Goal: Task Accomplishment & Management: Manage account settings

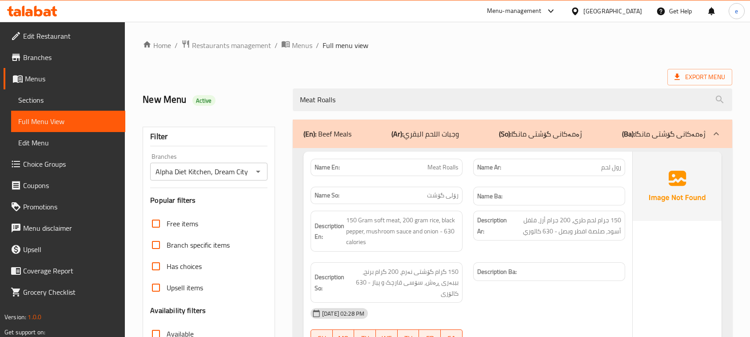
scroll to position [247, 0]
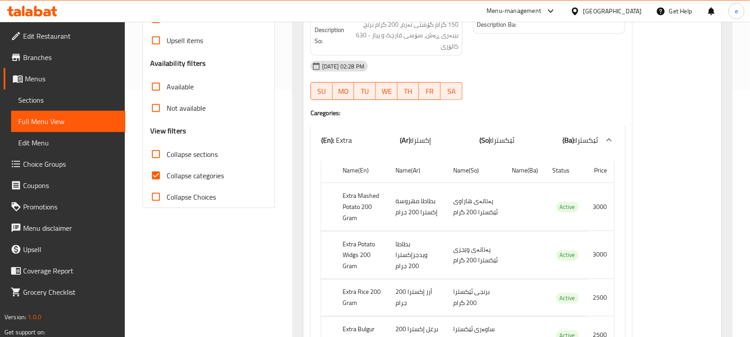
click at [38, 10] on icon at bounding box center [38, 11] width 8 height 11
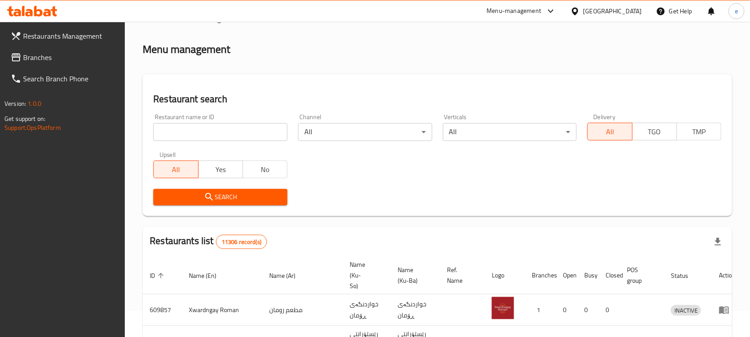
scroll to position [123, 0]
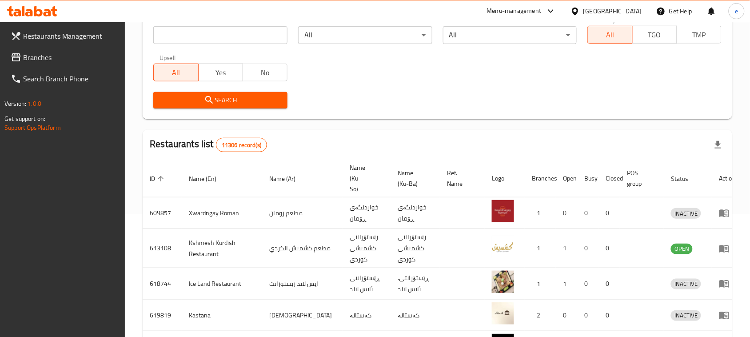
click at [28, 58] on span "Branches" at bounding box center [70, 57] width 95 height 11
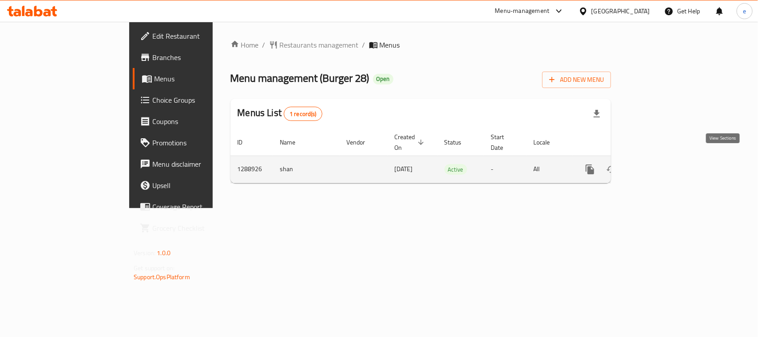
click at [665, 159] on link "enhanced table" at bounding box center [654, 169] width 21 height 21
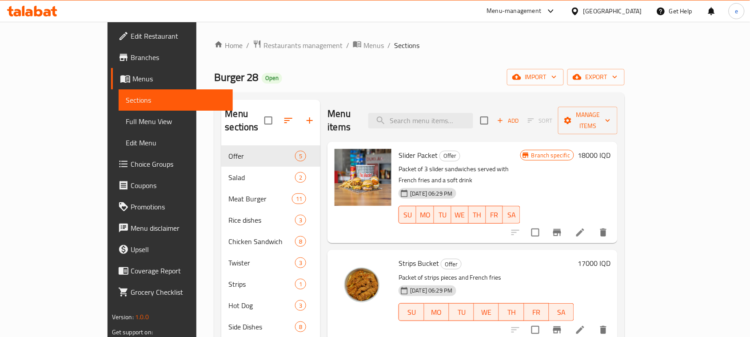
click at [119, 113] on link "Full Menu View" at bounding box center [176, 121] width 114 height 21
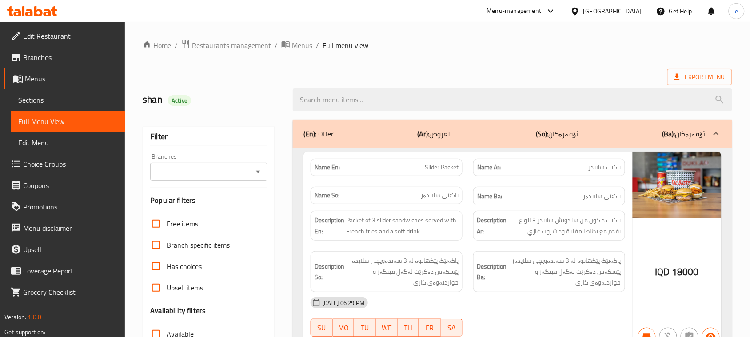
click at [263, 173] on icon "Open" at bounding box center [258, 171] width 11 height 11
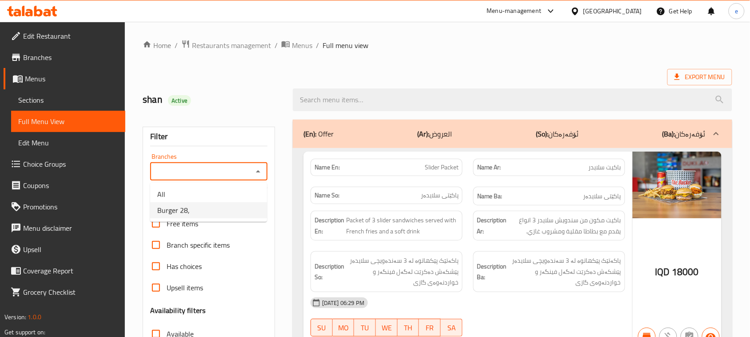
click at [227, 209] on li "Burger 28," at bounding box center [208, 210] width 117 height 16
type input "Burger 28,"
click at [381, 87] on div at bounding box center [512, 99] width 450 height 33
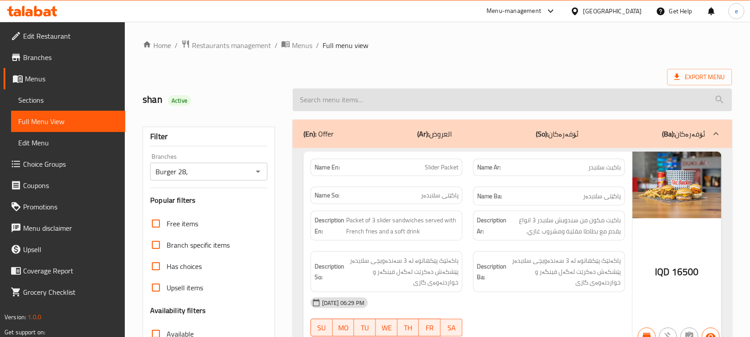
click at [377, 96] on input "search" at bounding box center [512, 99] width 439 height 23
paste input "Beast Chicken Burger"
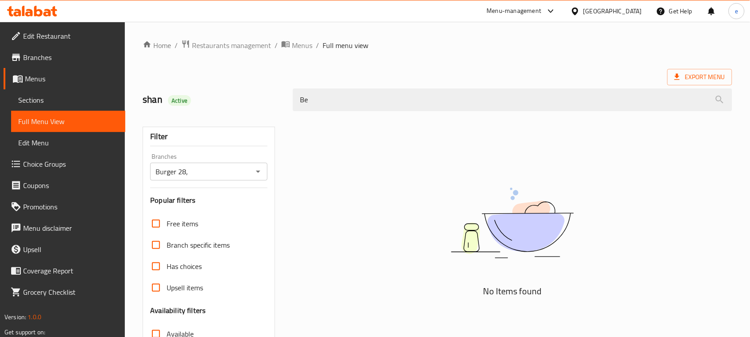
type input "B"
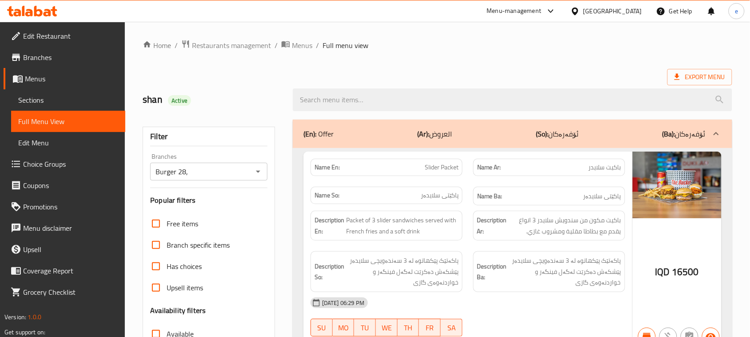
click at [256, 171] on icon "Open" at bounding box center [258, 172] width 4 height 2
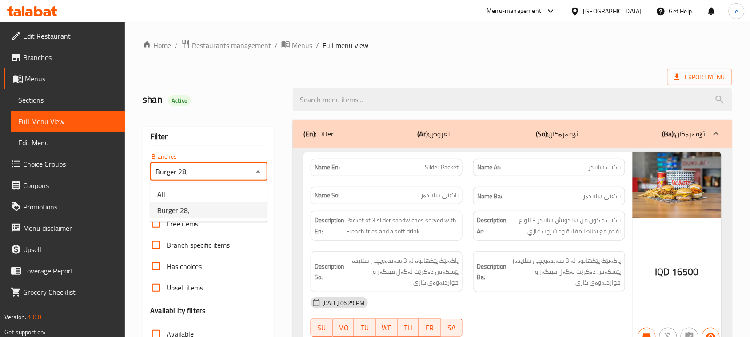
click at [214, 192] on li "All" at bounding box center [208, 194] width 117 height 16
click at [261, 170] on icon "Open" at bounding box center [258, 171] width 11 height 11
click at [232, 206] on li "Burger 28," at bounding box center [208, 210] width 117 height 16
type input "Burger 28,"
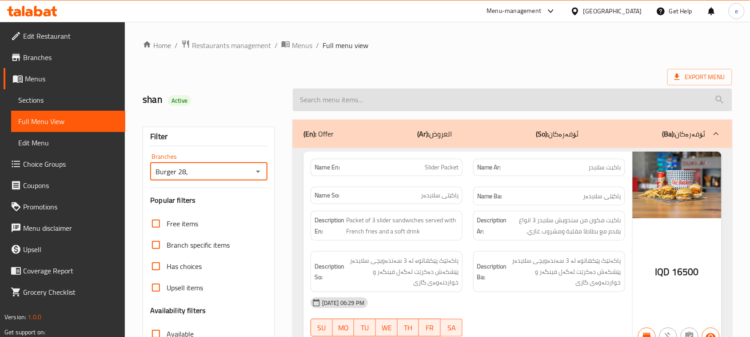
click at [310, 109] on input "search" at bounding box center [512, 99] width 439 height 23
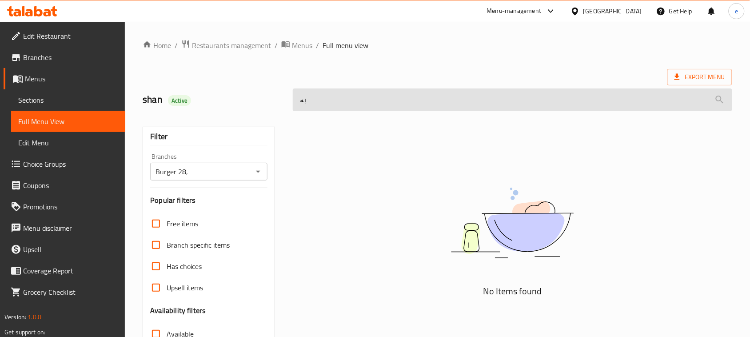
type input "ب"
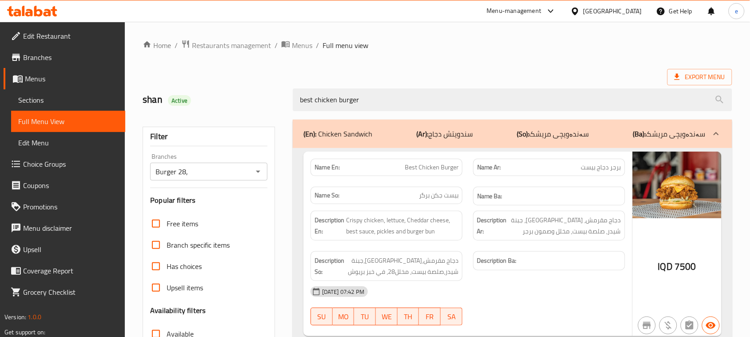
scroll to position [111, 0]
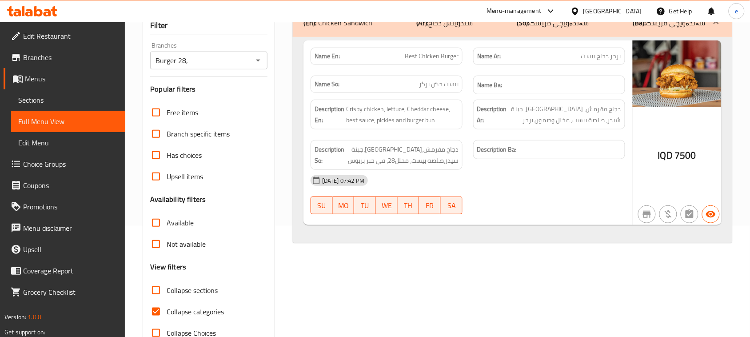
type input "best chicken burger"
click at [445, 56] on span "Best Chicken Burger" at bounding box center [432, 56] width 54 height 9
copy span "Best Chicken Burger"
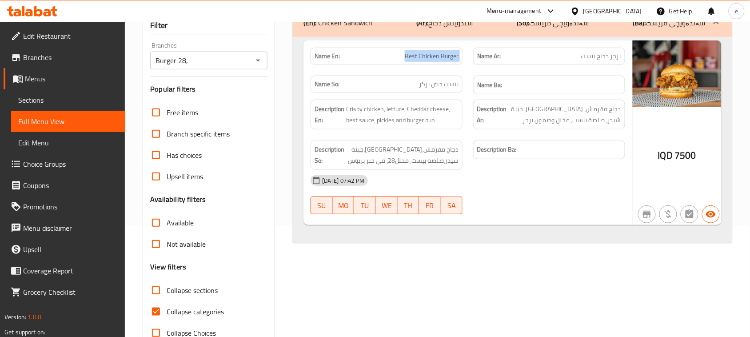
click at [256, 57] on icon "Open" at bounding box center [258, 60] width 11 height 11
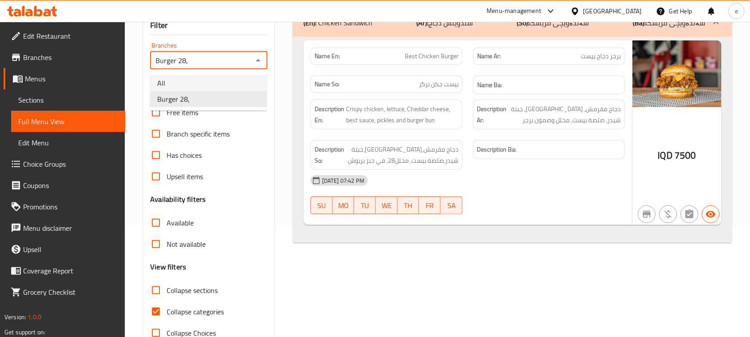
drag, startPoint x: 243, startPoint y: 81, endPoint x: 251, endPoint y: 72, distance: 12.3
click at [245, 81] on li "All" at bounding box center [208, 83] width 117 height 16
click at [261, 61] on icon "Open" at bounding box center [258, 60] width 11 height 11
click at [244, 96] on li "Burger 28," at bounding box center [208, 99] width 117 height 16
click at [263, 61] on icon "Open" at bounding box center [258, 60] width 11 height 11
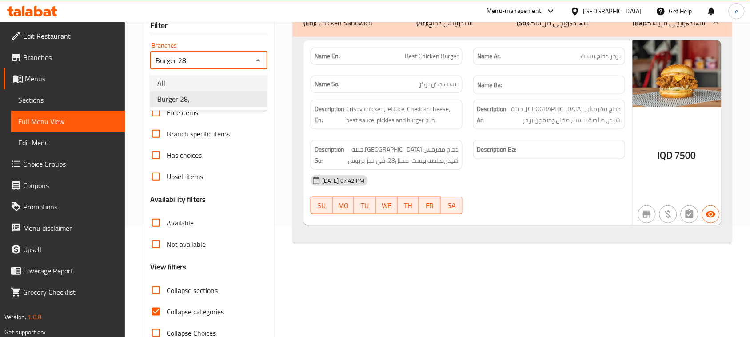
click at [206, 90] on li "All" at bounding box center [208, 83] width 117 height 16
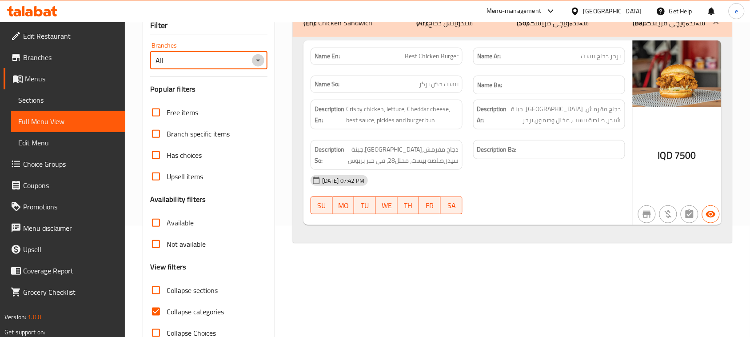
click at [257, 61] on icon "Open" at bounding box center [258, 61] width 4 height 2
click at [231, 99] on li "Burger 28," at bounding box center [208, 99] width 117 height 16
click at [562, 230] on div "Name En: Best Chicken Burger Name Ar: برجر دجاج بيست Name So: بيست جكن برگر Nam…" at bounding box center [512, 140] width 439 height 206
click at [254, 63] on icon "Open" at bounding box center [258, 60] width 11 height 11
click at [203, 91] on li "Burger 28," at bounding box center [208, 99] width 117 height 16
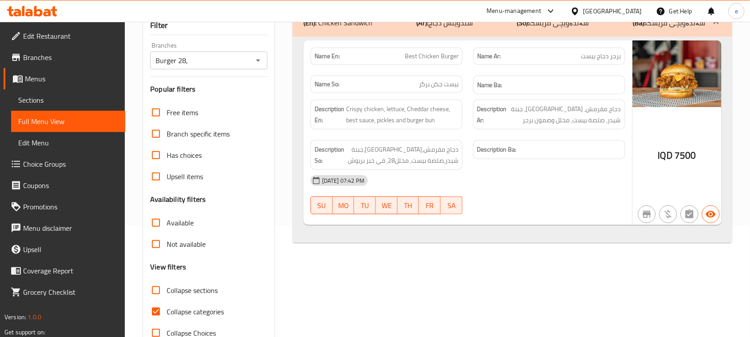
click at [207, 81] on div "Filter Branches Burger 28, Branches Popular filters Free items Branch specific …" at bounding box center [209, 180] width 132 height 328
click at [253, 64] on icon "Open" at bounding box center [258, 60] width 11 height 11
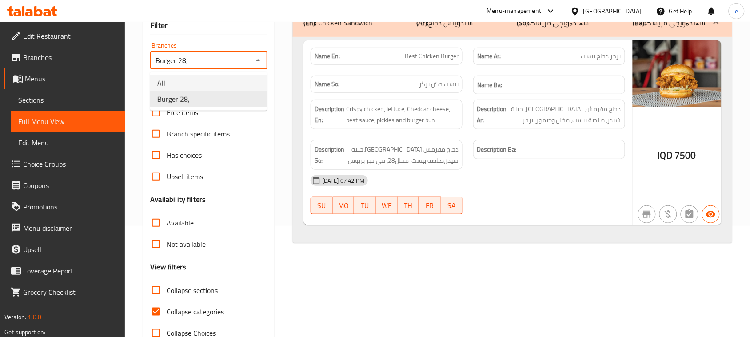
click at [224, 85] on li "All" at bounding box center [208, 83] width 117 height 16
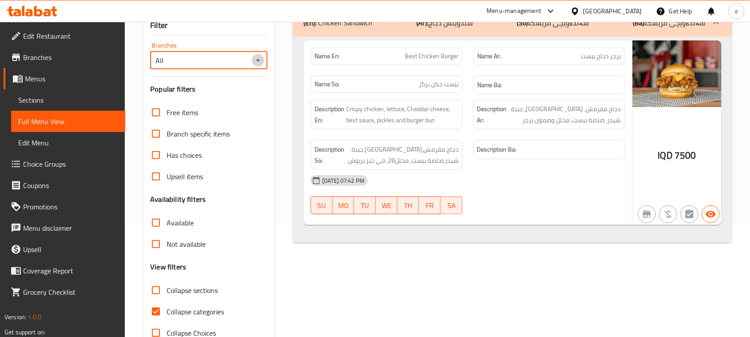
click at [263, 60] on icon "Open" at bounding box center [258, 60] width 11 height 11
click at [217, 102] on li "Burger 28," at bounding box center [208, 99] width 117 height 16
type input "Burger 28,"
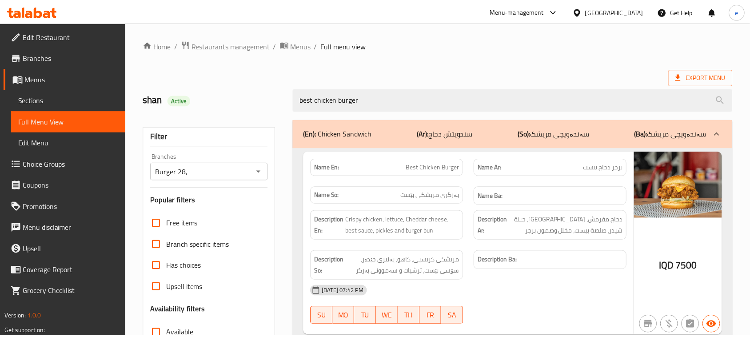
scroll to position [136, 0]
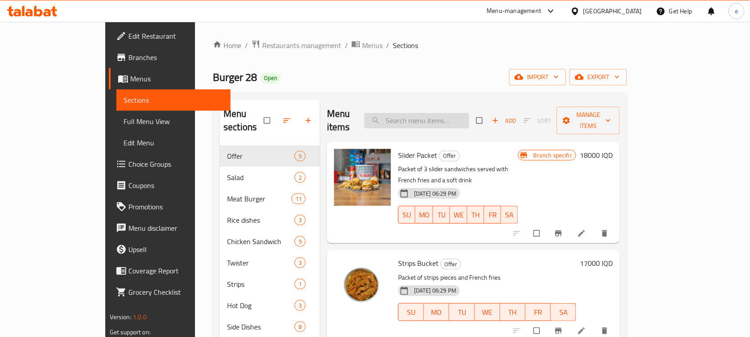
click at [452, 113] on input "search" at bounding box center [416, 121] width 105 height 16
paste input "Best Chicken Burger"
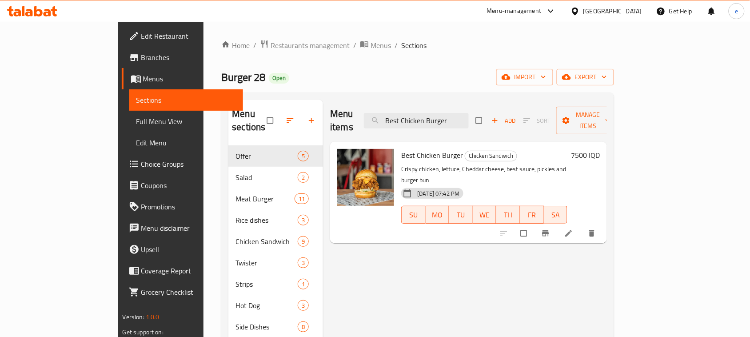
type input "Best Chicken Burger"
click at [573, 229] on icon at bounding box center [568, 233] width 9 height 9
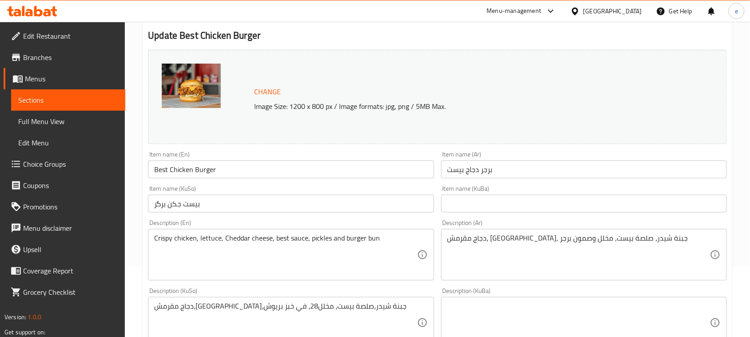
scroll to position [111, 0]
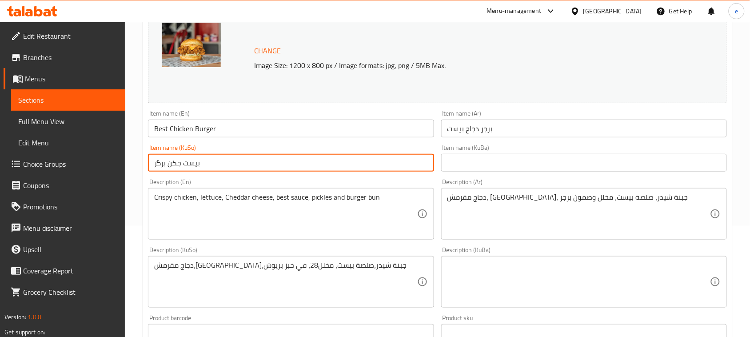
click at [232, 164] on input "بيست جكن برگر" at bounding box center [291, 163] width 286 height 18
type input "بەرگری مریشکی بێست"
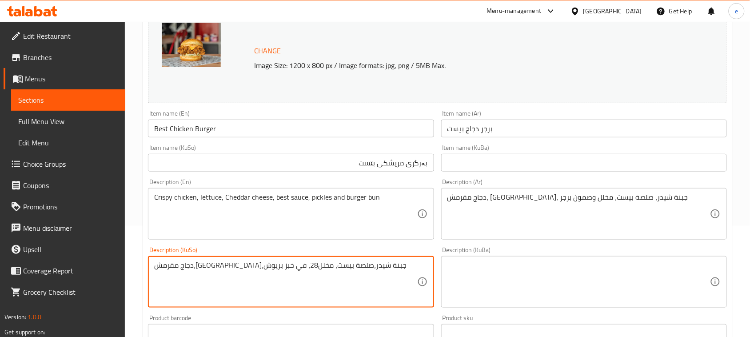
click at [321, 282] on textarea "دجاج مقرمش،خس،جبنة شيدر،صلصة بيست، مخلل28، في خبز بريوش" at bounding box center [285, 282] width 263 height 42
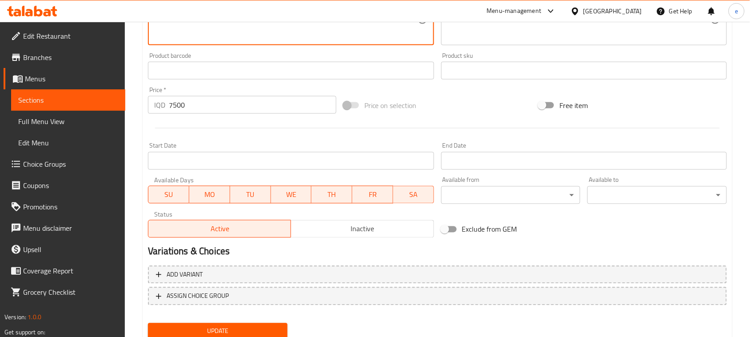
scroll to position [405, 0]
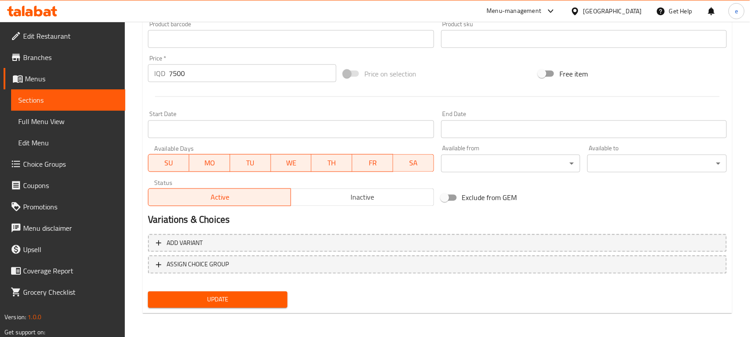
type textarea "مریشکی کریسپی، کاهو، پەنیری چێدەر، سۆسی بێست، ترشیات و سەموونی بەرگر"
click at [239, 299] on span "Update" at bounding box center [217, 299] width 125 height 11
click at [34, 11] on icon at bounding box center [38, 11] width 8 height 11
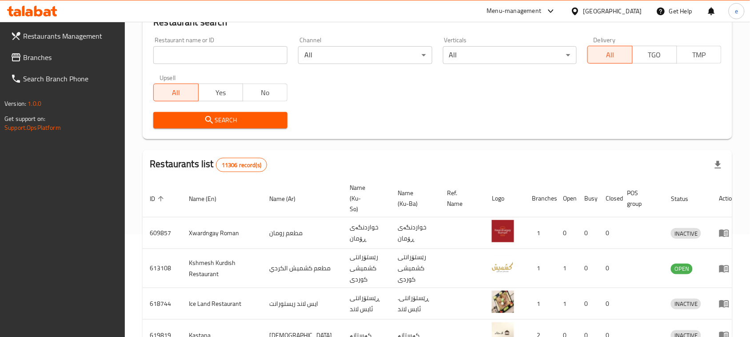
scroll to position [12, 0]
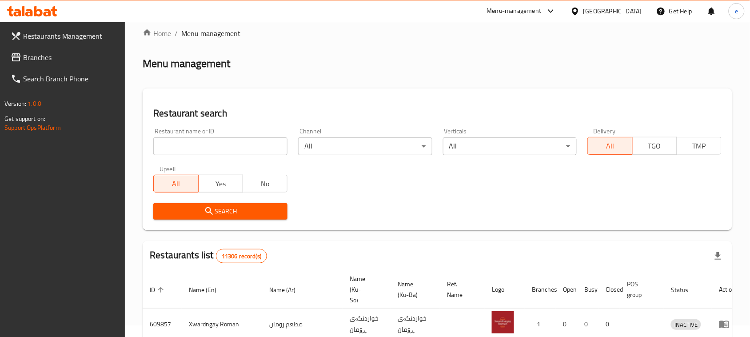
click at [213, 142] on input "search" at bounding box center [220, 146] width 134 height 18
paste input "646420"
type input "646420"
click button "Search" at bounding box center [220, 211] width 134 height 16
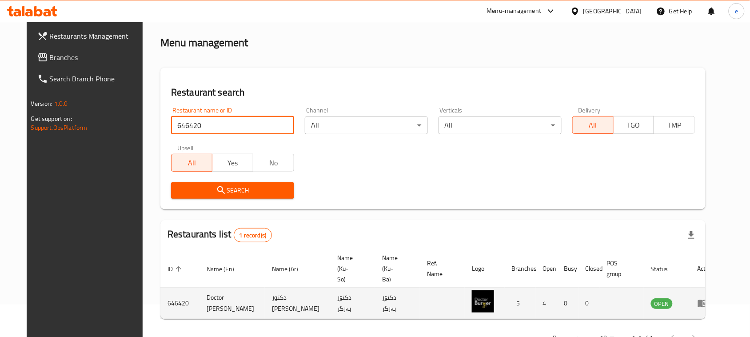
scroll to position [52, 0]
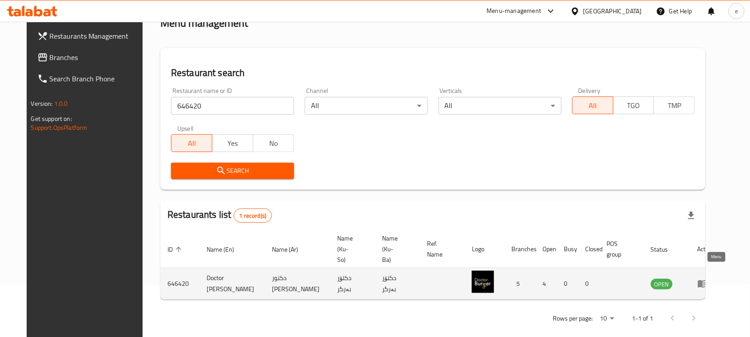
click at [714, 278] on link "enhanced table" at bounding box center [706, 283] width 16 height 11
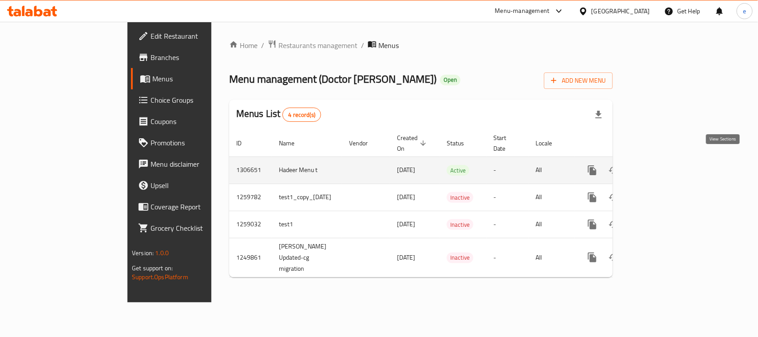
click at [662, 165] on icon "enhanced table" at bounding box center [656, 170] width 11 height 11
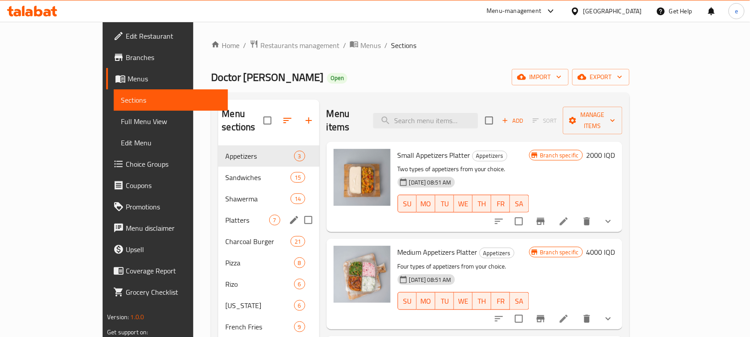
scroll to position [111, 0]
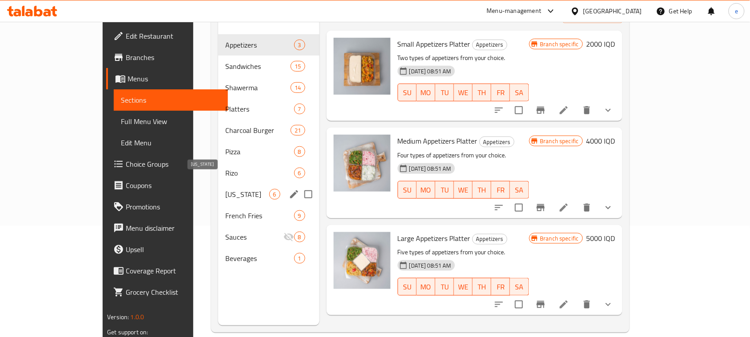
click at [225, 168] on span "Rizo" at bounding box center [259, 173] width 68 height 11
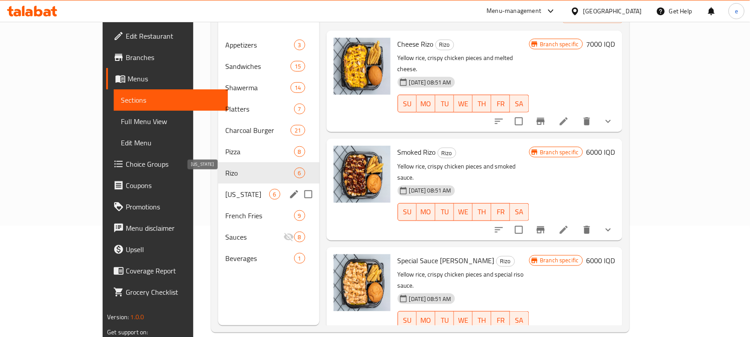
click at [225, 189] on span "[US_STATE]" at bounding box center [247, 194] width 44 height 11
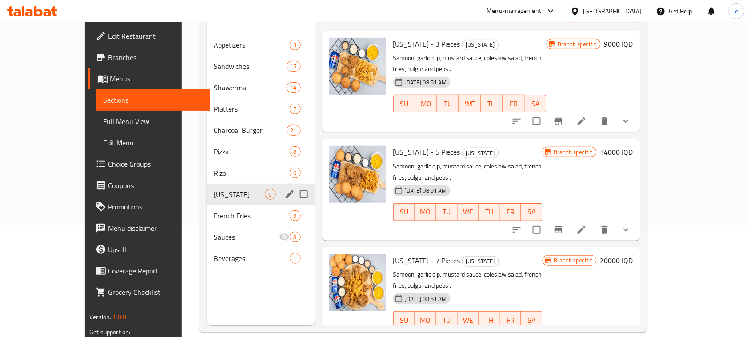
click at [214, 168] on span "Rizo" at bounding box center [252, 173] width 76 height 11
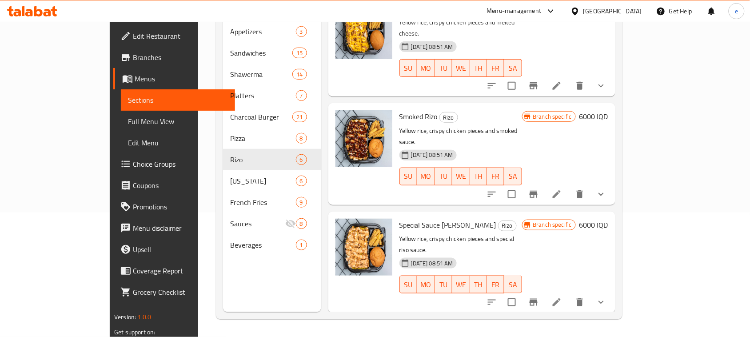
scroll to position [267, 0]
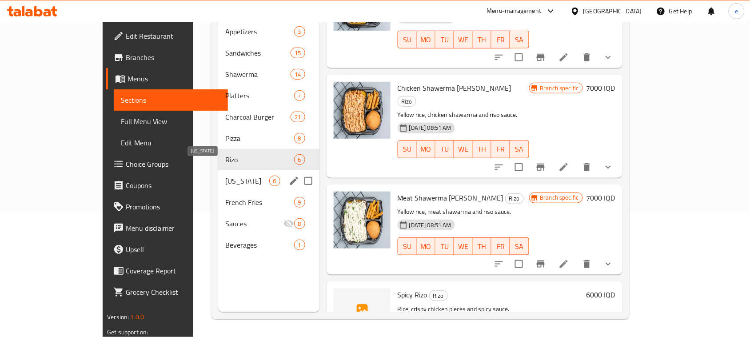
click at [225, 176] on span "[US_STATE]" at bounding box center [247, 181] width 44 height 11
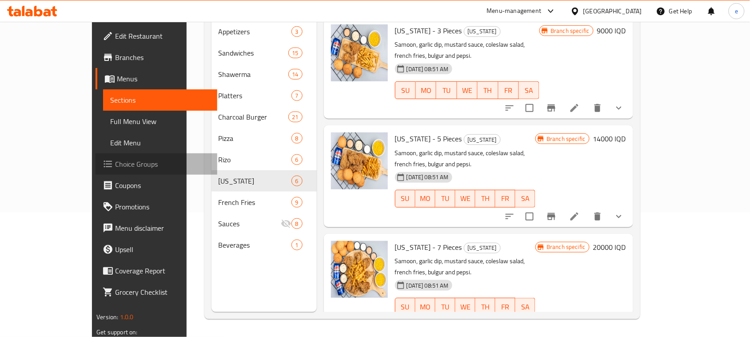
click at [115, 160] on span "Choice Groups" at bounding box center [162, 164] width 95 height 11
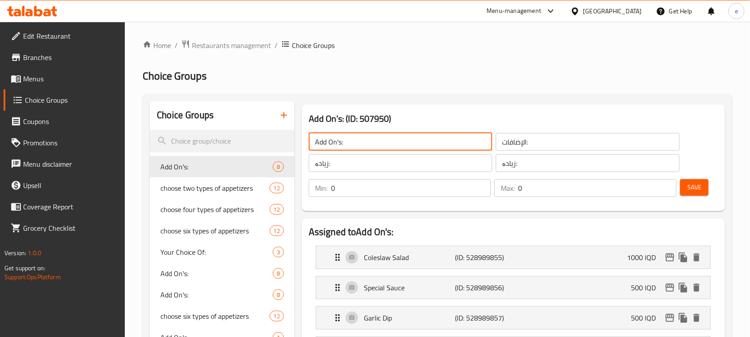
click at [327, 143] on input "Add On's:" at bounding box center [400, 142] width 183 height 18
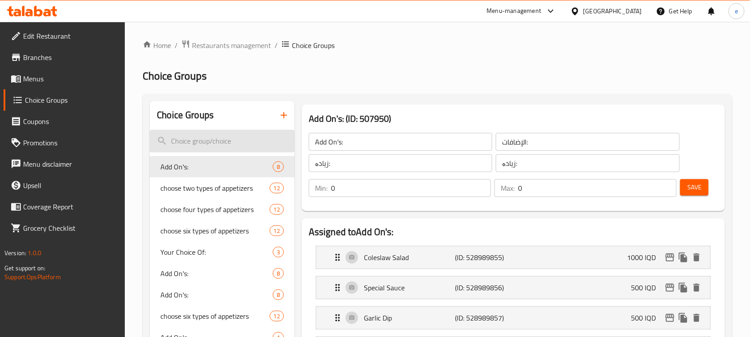
click at [245, 145] on input "search" at bounding box center [222, 141] width 145 height 23
paste input "Add On's:"
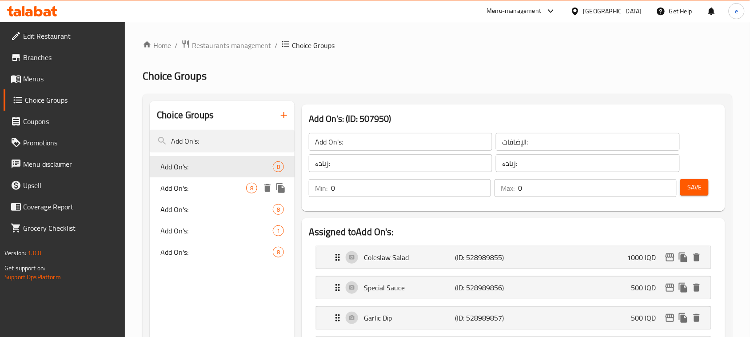
type input "Add On's:"
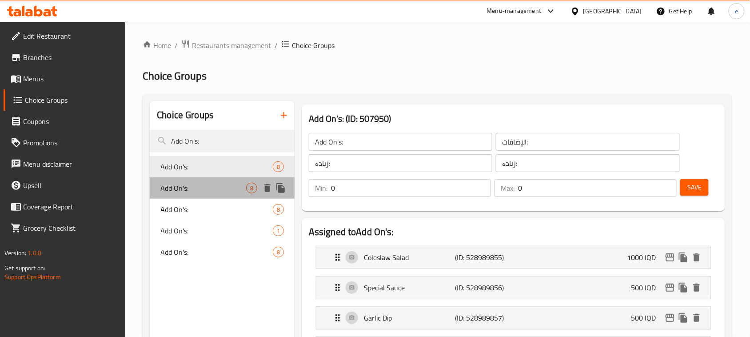
click at [187, 189] on span "Add On's:" at bounding box center [203, 188] width 86 height 11
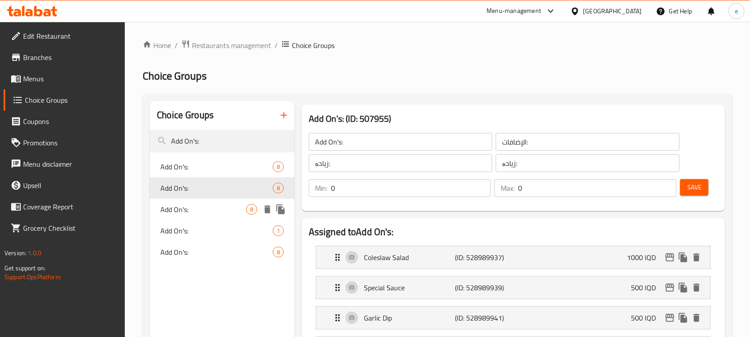
click at [193, 206] on span "Add On's:" at bounding box center [203, 209] width 86 height 11
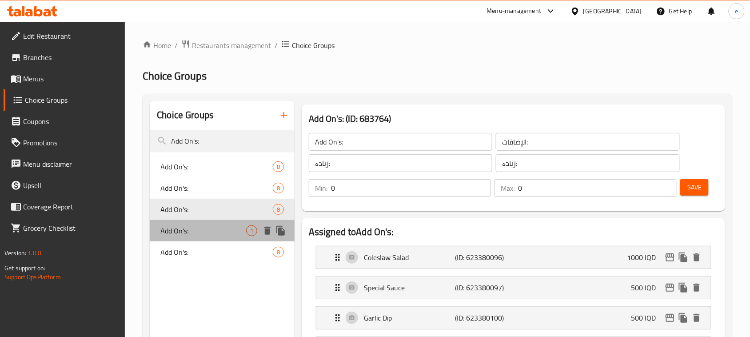
click at [198, 230] on span "Add On's:" at bounding box center [203, 230] width 86 height 11
type input "Add On's:"
type input "الإضافات:"
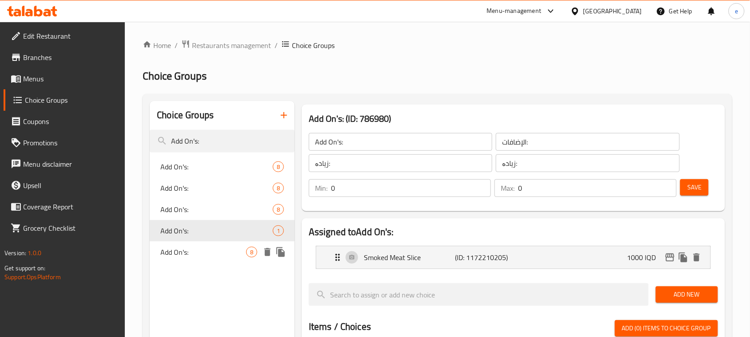
click at [194, 252] on span "Add On's:" at bounding box center [203, 252] width 86 height 11
type input "Add On's:"
type input "الإضافات:"
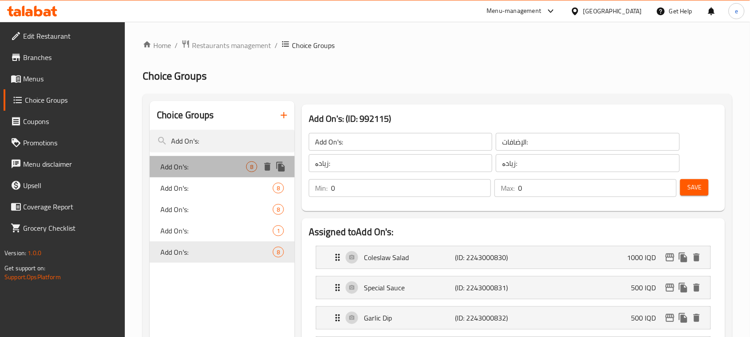
click at [187, 170] on span "Add On's:" at bounding box center [203, 166] width 86 height 11
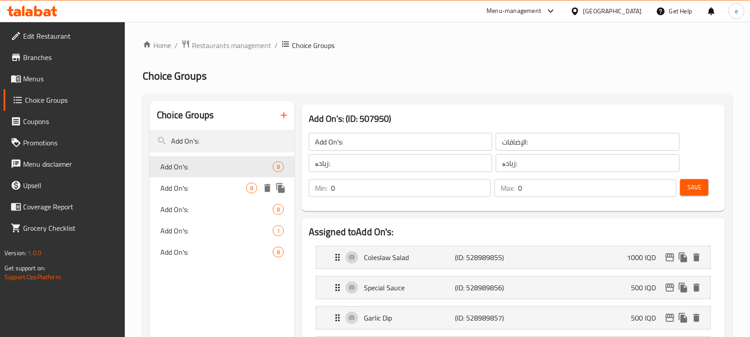
click at [189, 186] on span "Add On's:" at bounding box center [203, 188] width 86 height 11
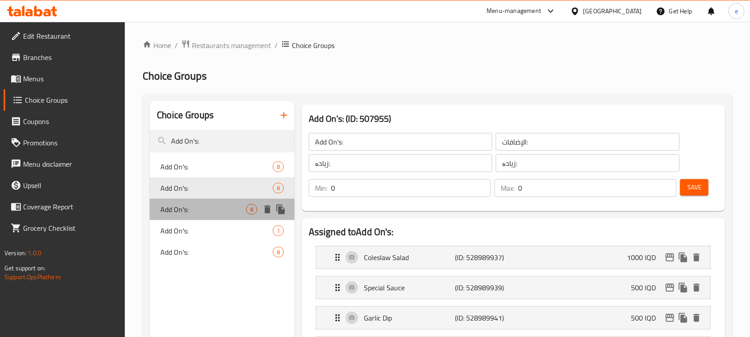
click at [189, 203] on div "Add On's: 8" at bounding box center [222, 209] width 145 height 21
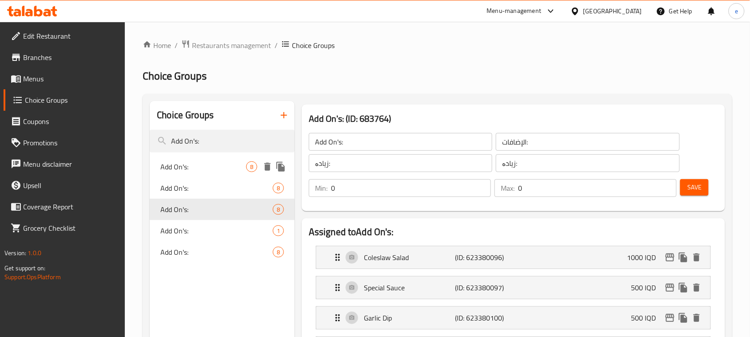
click at [189, 164] on span "Add On's:" at bounding box center [203, 166] width 86 height 11
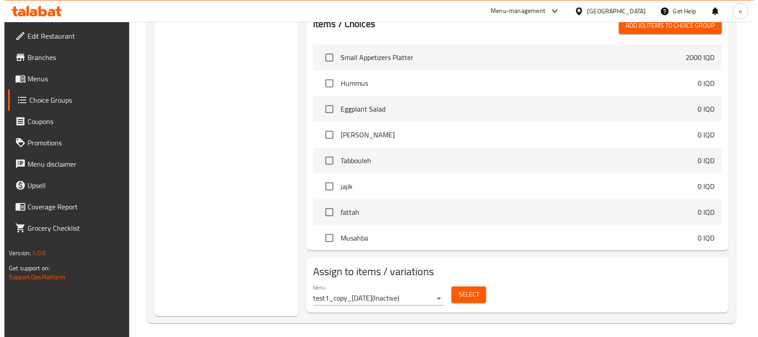
scroll to position [519, 0]
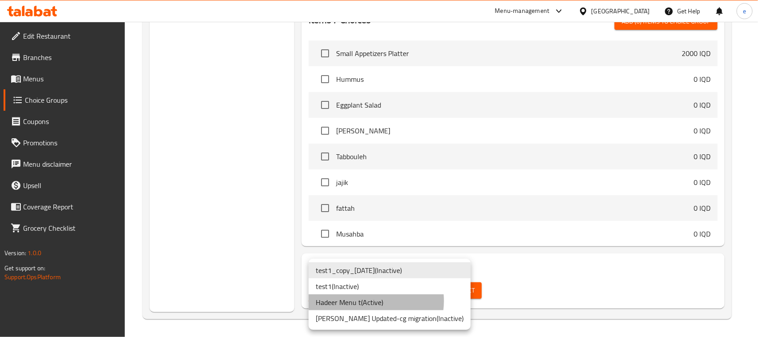
click at [370, 301] on li "Hadeer Menu t ( Active )" at bounding box center [390, 302] width 162 height 16
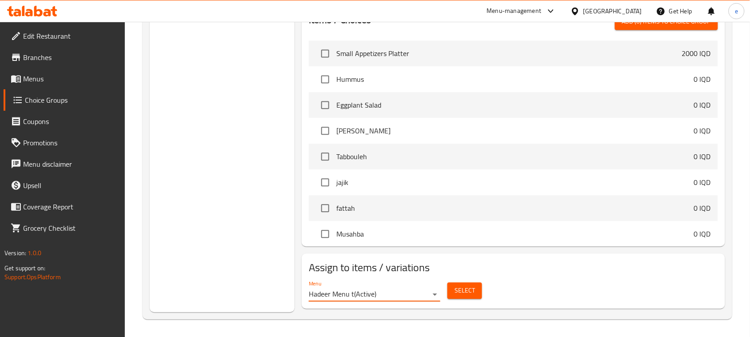
click at [460, 291] on span "Select" at bounding box center [465, 290] width 20 height 11
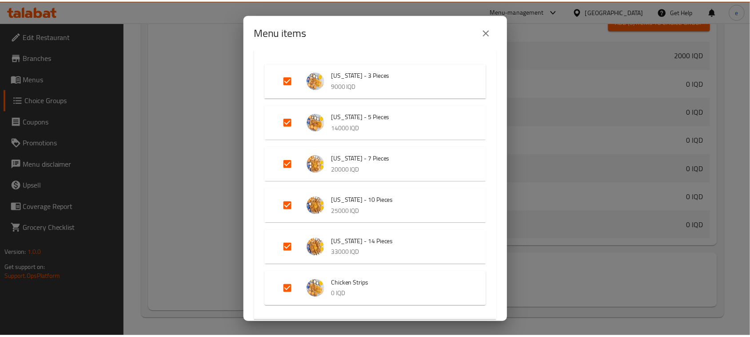
scroll to position [150, 0]
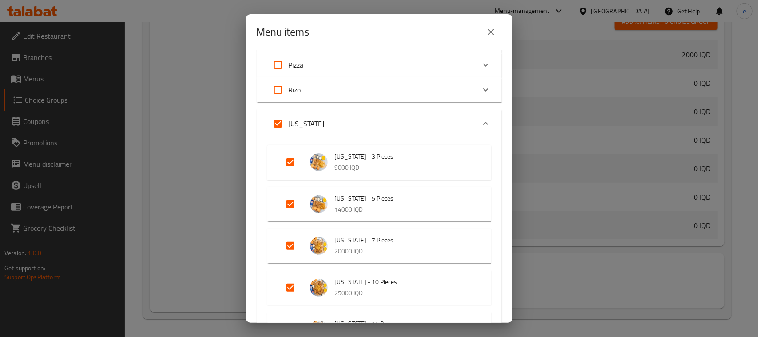
click at [490, 36] on icon "close" at bounding box center [491, 32] width 11 height 11
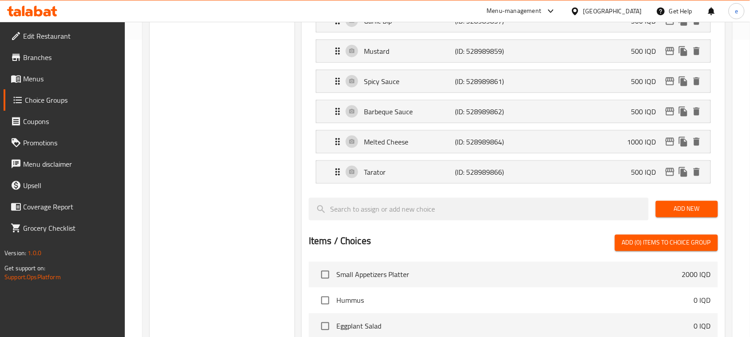
scroll to position [186, 0]
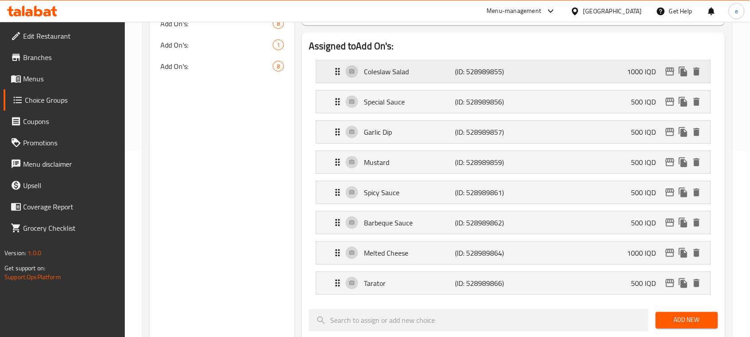
click at [634, 76] on p "1000 IQD" at bounding box center [645, 71] width 36 height 11
click at [642, 96] on p "500 IQD" at bounding box center [647, 101] width 32 height 11
click at [634, 66] on p "1000 IQD" at bounding box center [645, 71] width 36 height 11
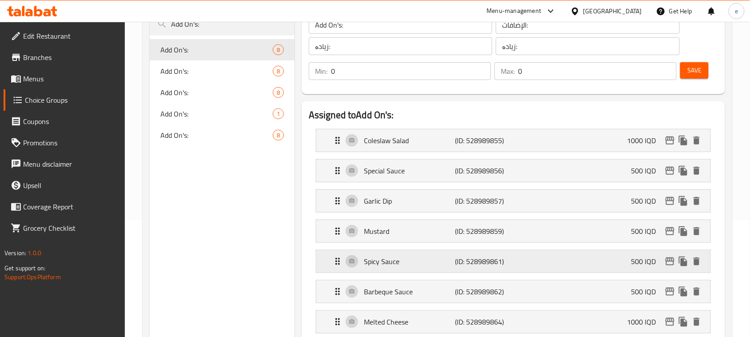
scroll to position [75, 0]
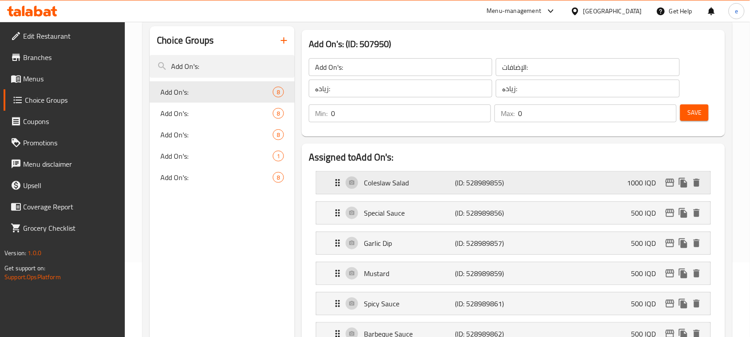
click at [566, 187] on div "Coleslaw Salad (ID: 528989855) 1000 IQD" at bounding box center [515, 183] width 367 height 22
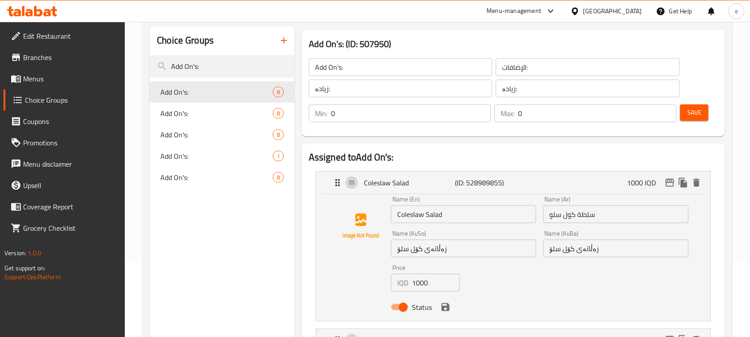
click at [425, 283] on input "1000" at bounding box center [436, 283] width 48 height 18
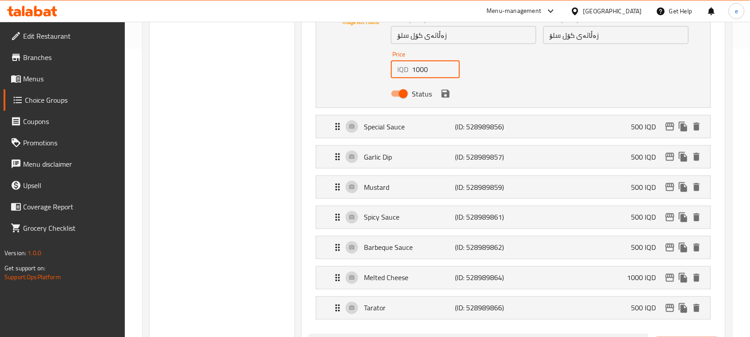
scroll to position [297, 0]
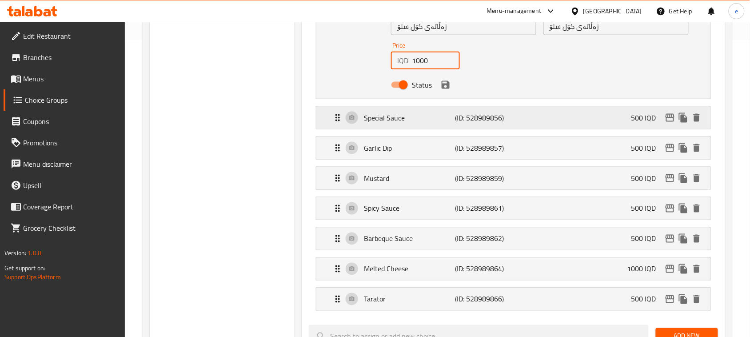
click at [511, 114] on p "(ID: 528989856)" at bounding box center [485, 117] width 61 height 11
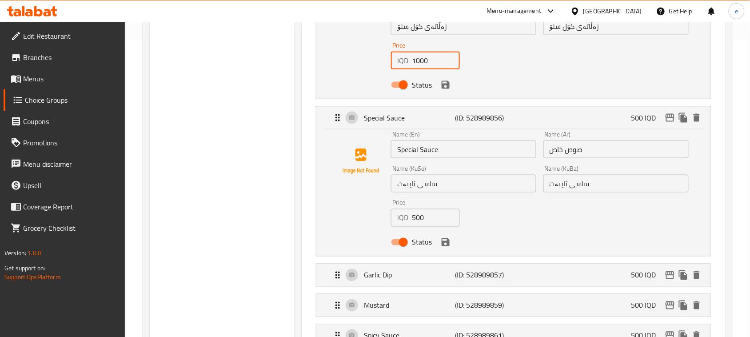
click at [423, 216] on input "500" at bounding box center [436, 218] width 48 height 18
paste input "10"
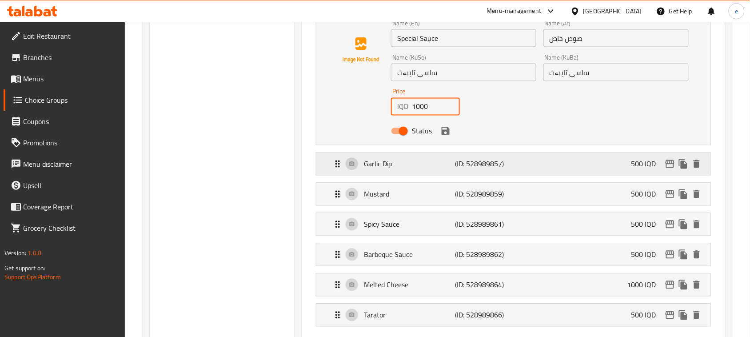
click at [487, 164] on p "(ID: 528989857)" at bounding box center [485, 164] width 61 height 11
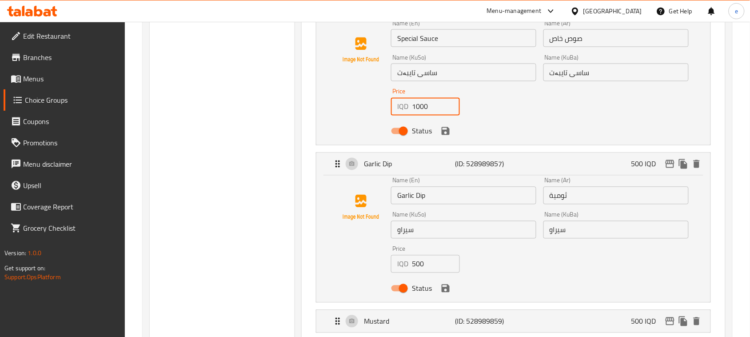
type input "1000"
click at [418, 266] on input "500" at bounding box center [436, 264] width 48 height 18
paste input "10"
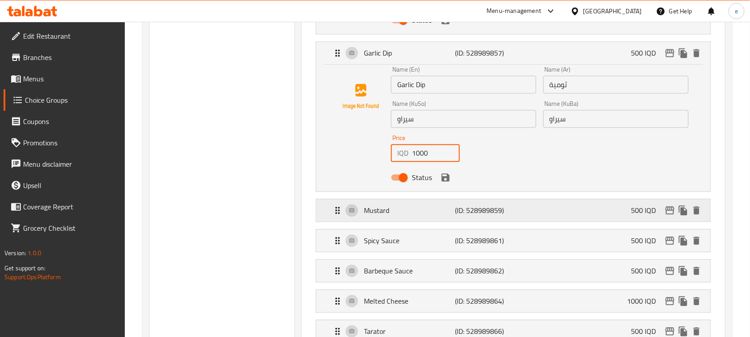
click at [484, 213] on p "(ID: 528989859)" at bounding box center [485, 210] width 61 height 11
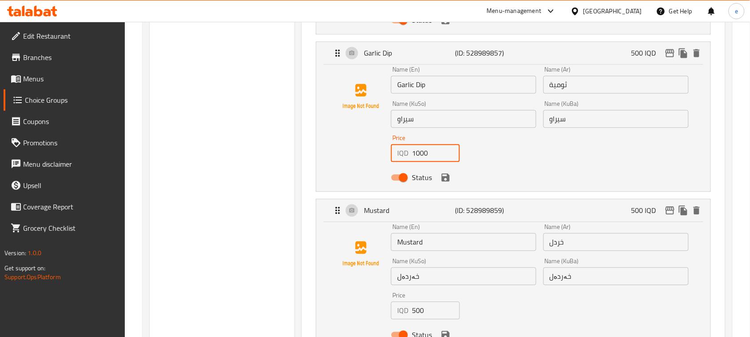
scroll to position [630, 0]
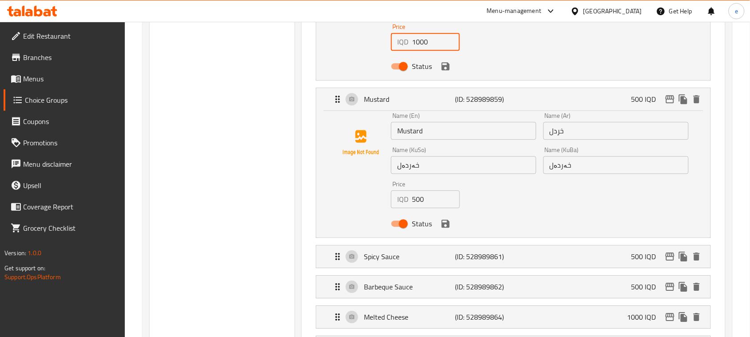
type input "1000"
click at [421, 207] on input "500" at bounding box center [436, 199] width 48 height 18
paste input "10"
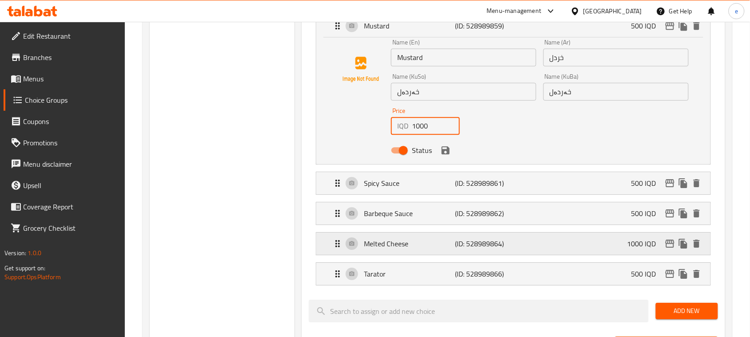
scroll to position [741, 0]
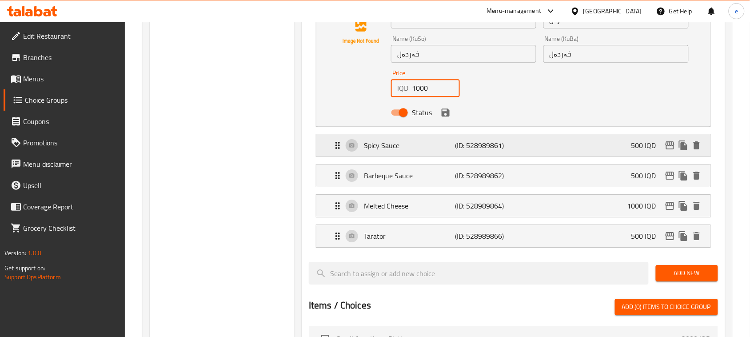
click at [470, 148] on p "(ID: 528989861)" at bounding box center [485, 145] width 61 height 11
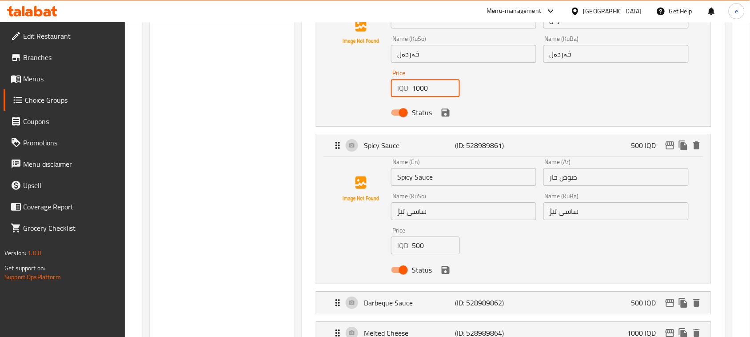
type input "1000"
click at [412, 245] on input "500" at bounding box center [436, 245] width 48 height 18
paste input "10"
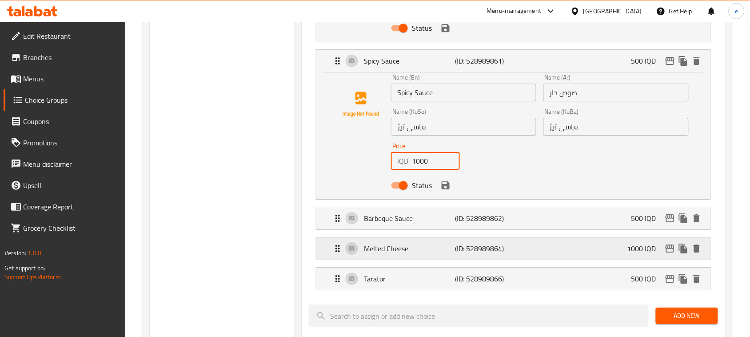
scroll to position [852, 0]
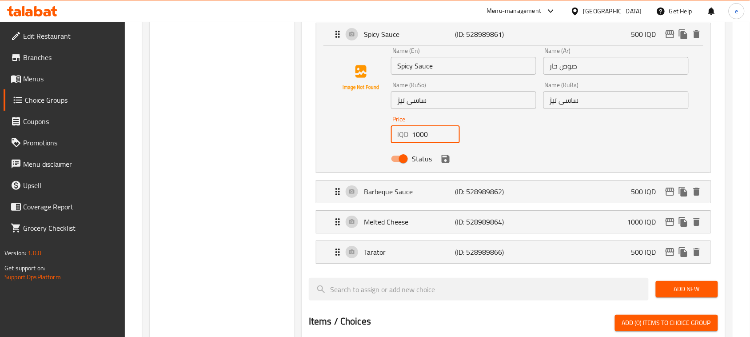
type input "1000"
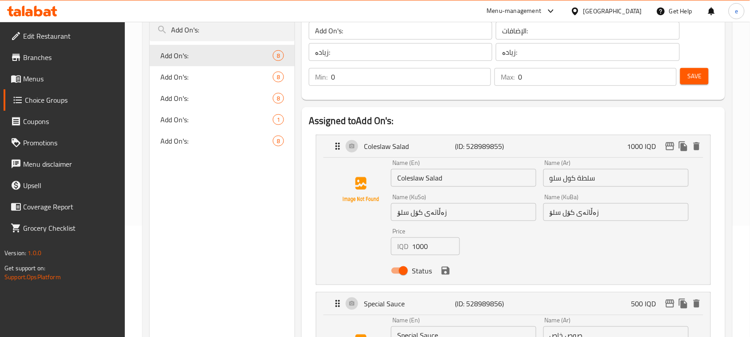
scroll to position [222, 0]
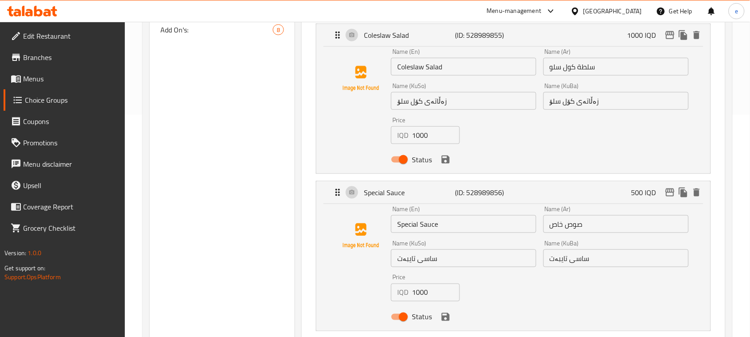
click at [443, 165] on button "save" at bounding box center [445, 159] width 13 height 13
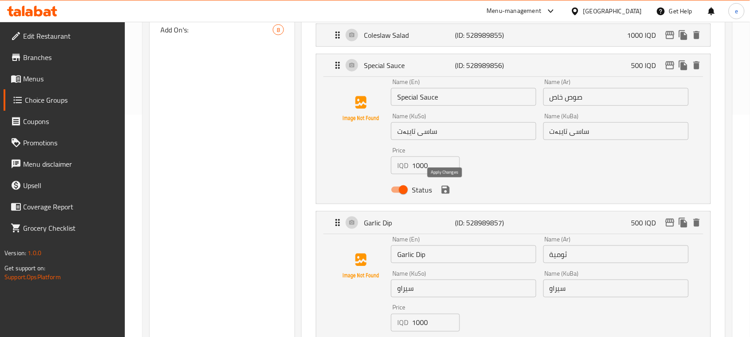
click at [443, 187] on icon "save" at bounding box center [446, 190] width 8 height 8
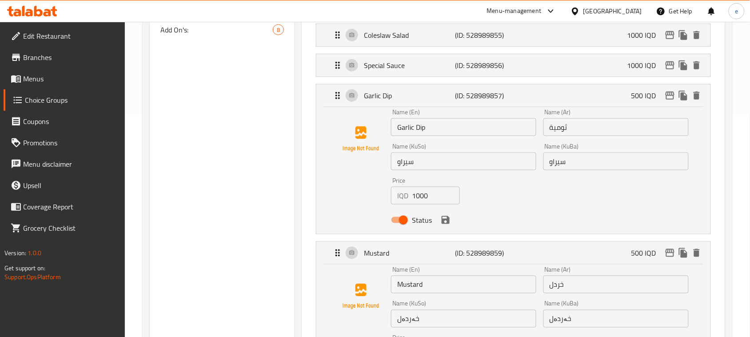
click at [447, 227] on div "Status" at bounding box center [539, 220] width 305 height 24
click at [447, 223] on icon "save" at bounding box center [446, 220] width 8 height 8
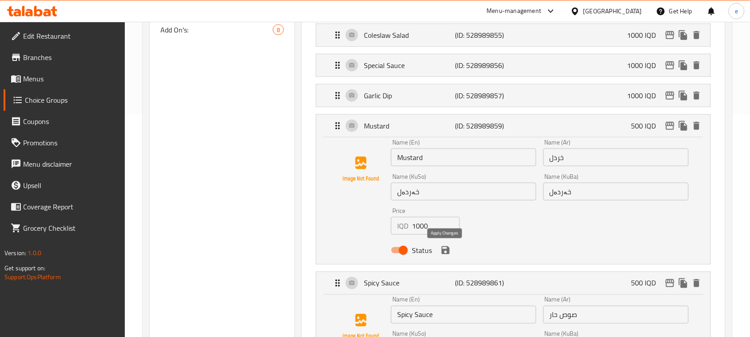
click at [443, 255] on icon "save" at bounding box center [445, 250] width 11 height 11
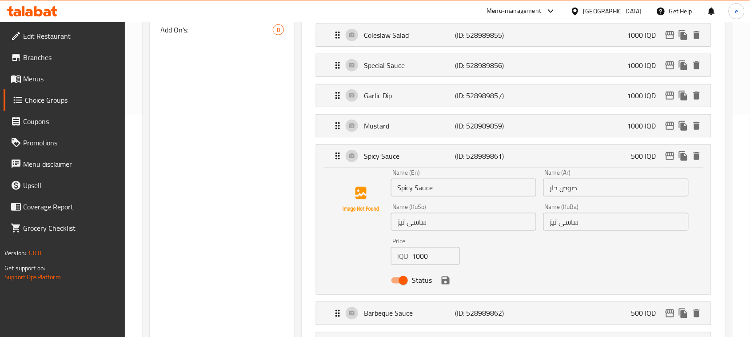
click at [446, 278] on icon "save" at bounding box center [446, 280] width 8 height 8
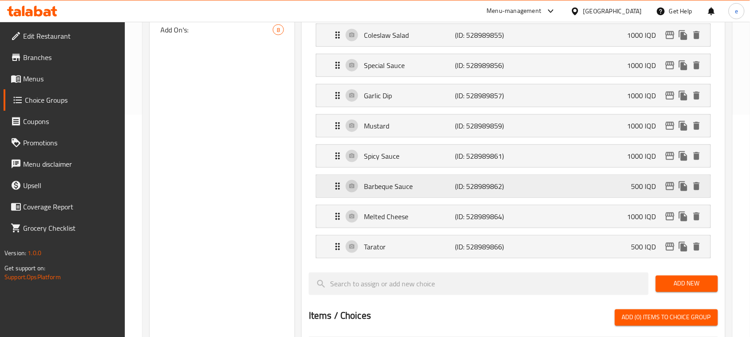
click at [423, 195] on div "Barbeque Sauce (ID: 528989862) 500 IQD" at bounding box center [515, 186] width 367 height 22
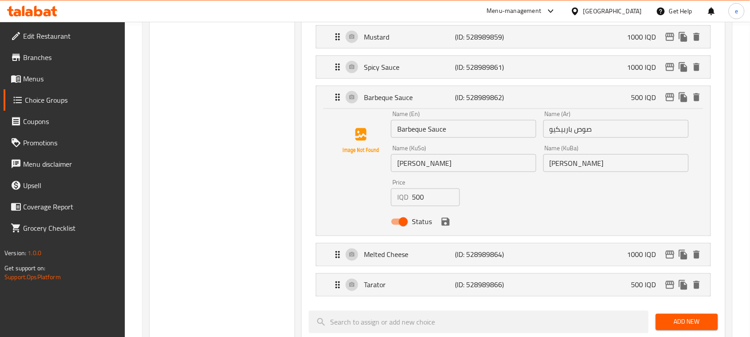
scroll to position [333, 0]
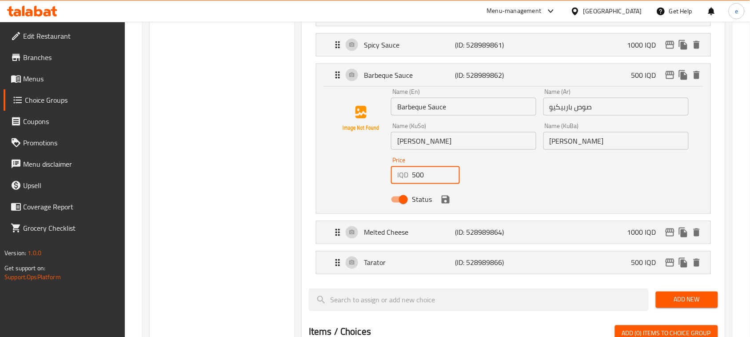
click at [421, 176] on input "500" at bounding box center [436, 175] width 48 height 18
paste input "10"
click at [445, 203] on icon "save" at bounding box center [445, 199] width 11 height 11
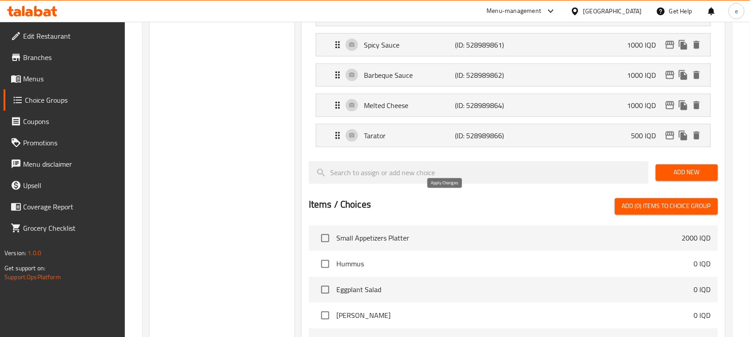
type input "1000"
click at [432, 108] on p "Melted Cheese" at bounding box center [409, 105] width 91 height 11
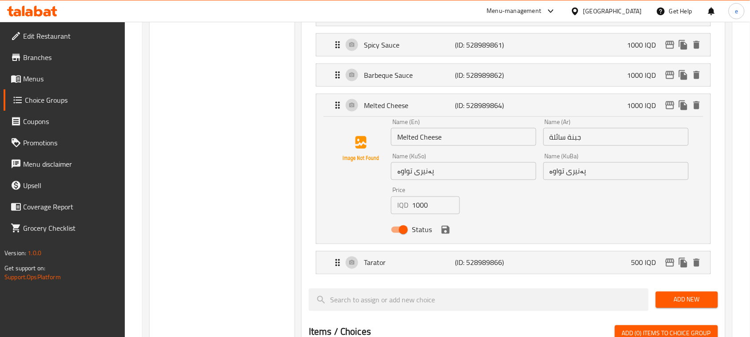
click at [444, 232] on icon "save" at bounding box center [445, 229] width 11 height 11
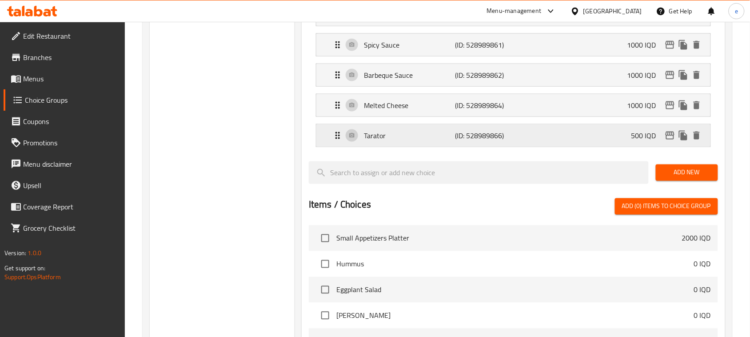
click at [436, 146] on div "Tarator (ID: 528989866) 500 IQD" at bounding box center [515, 135] width 367 height 22
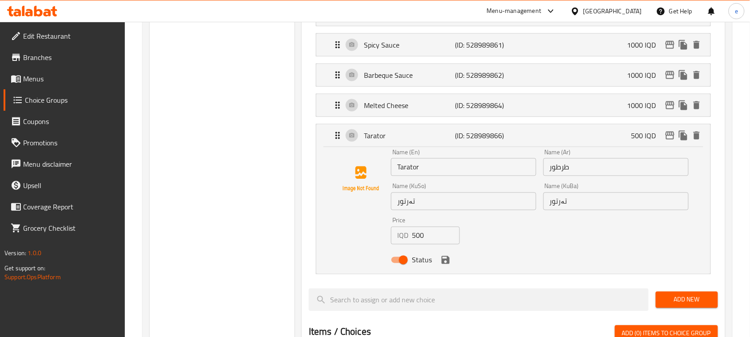
click at [420, 239] on input "500" at bounding box center [436, 236] width 48 height 18
paste input "10"
click at [443, 261] on icon "save" at bounding box center [446, 260] width 8 height 8
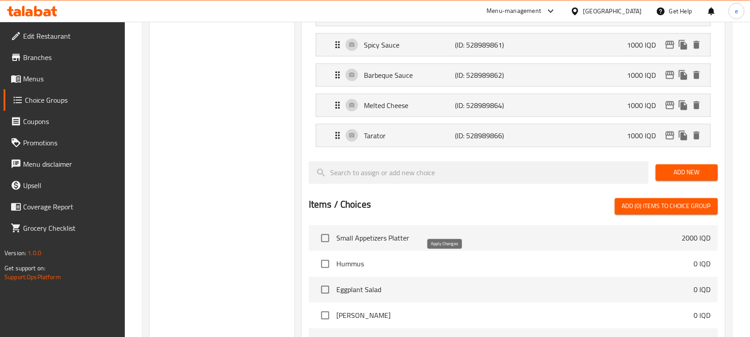
type input "1000"
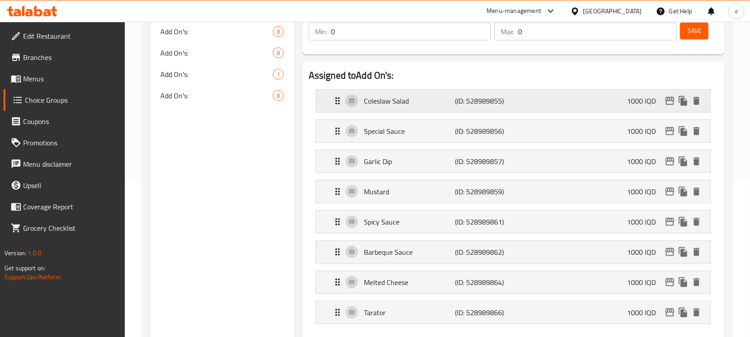
scroll to position [0, 0]
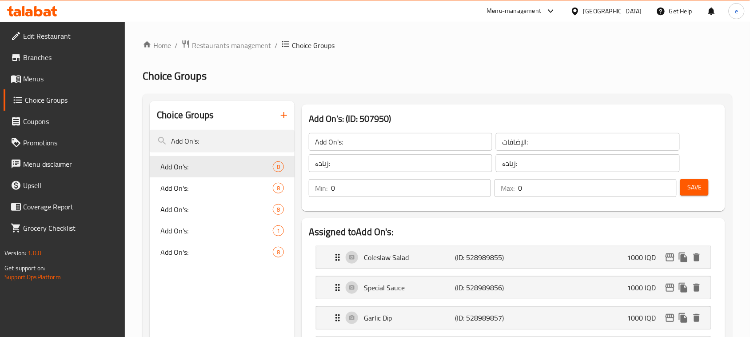
click at [699, 190] on span "Save" at bounding box center [694, 187] width 14 height 11
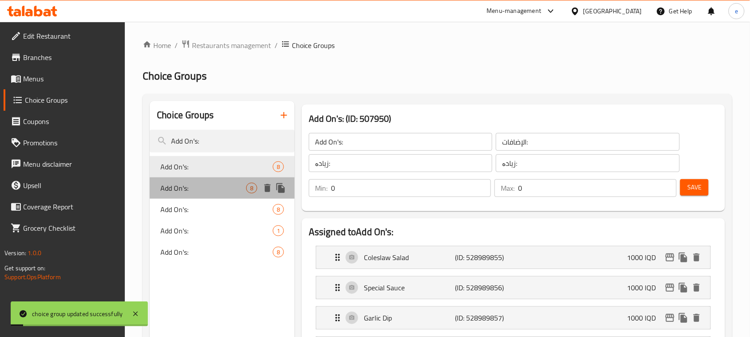
click at [182, 188] on span "Add On's:" at bounding box center [203, 188] width 86 height 11
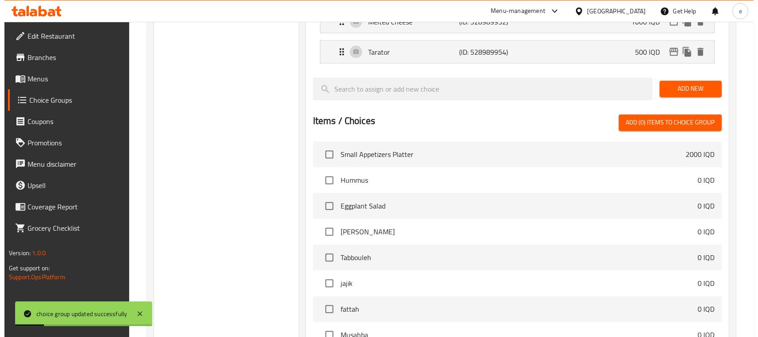
scroll to position [519, 0]
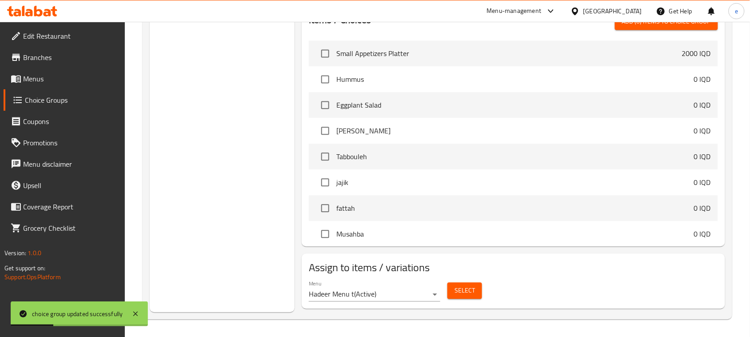
click at [471, 290] on span "Select" at bounding box center [465, 290] width 20 height 11
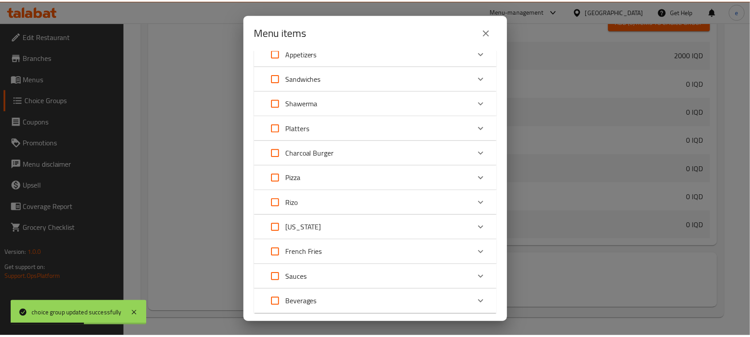
scroll to position [0, 0]
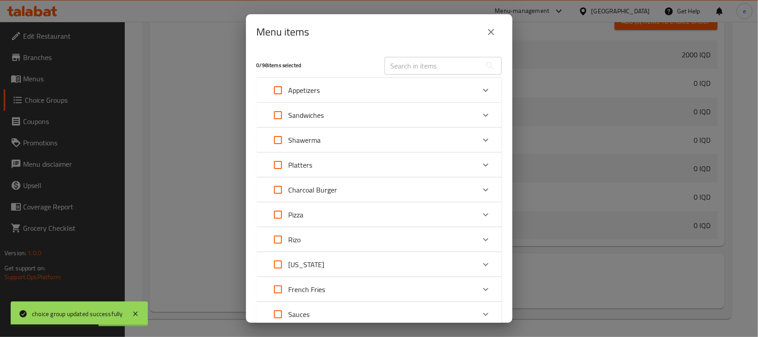
click at [487, 30] on icon "close" at bounding box center [491, 32] width 11 height 11
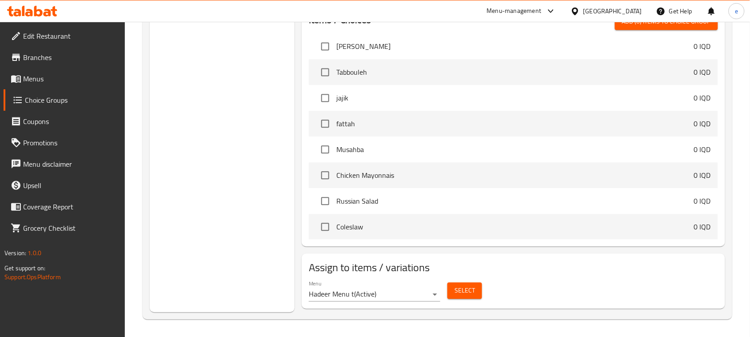
scroll to position [111, 0]
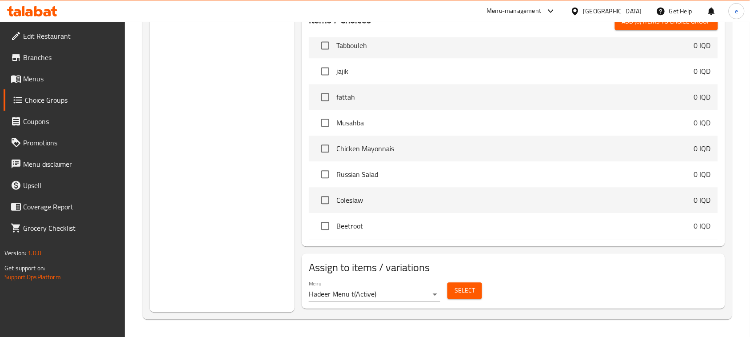
click at [458, 291] on span "Select" at bounding box center [465, 290] width 20 height 11
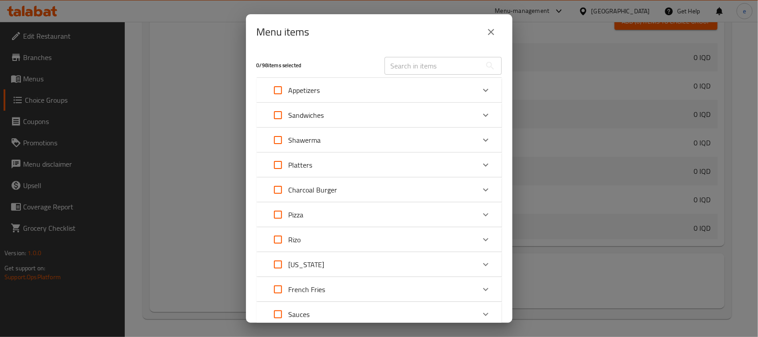
click at [372, 235] on div "Rizo" at bounding box center [371, 239] width 208 height 21
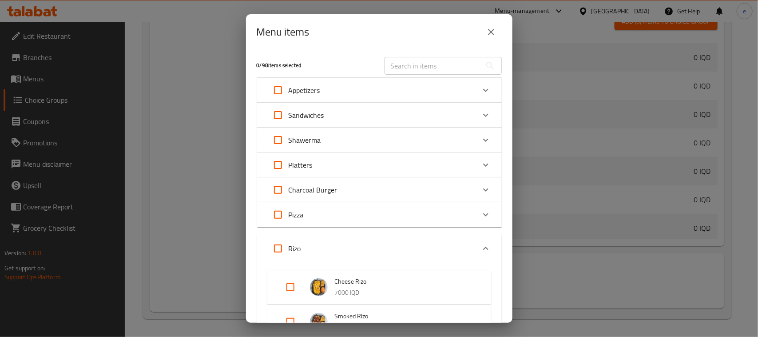
click at [490, 35] on icon "close" at bounding box center [491, 32] width 11 height 11
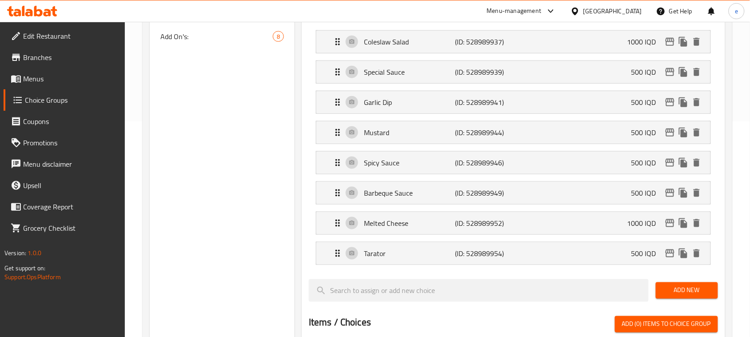
scroll to position [0, 0]
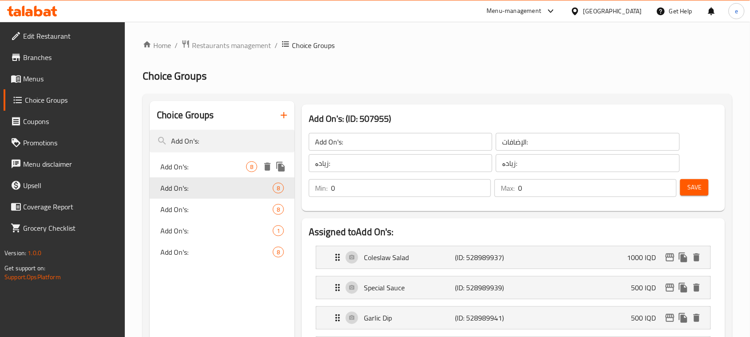
click at [220, 171] on span "Add On's:" at bounding box center [203, 166] width 86 height 11
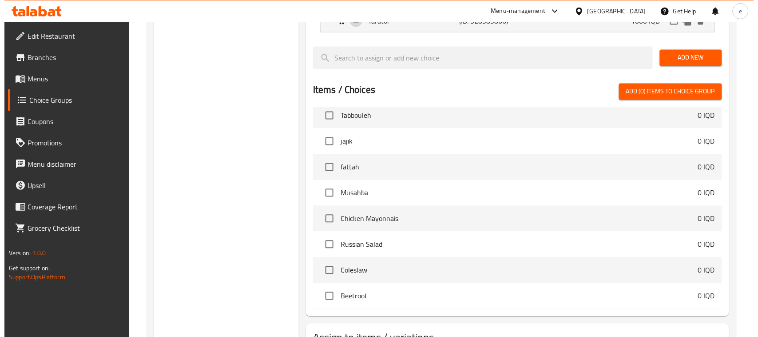
scroll to position [519, 0]
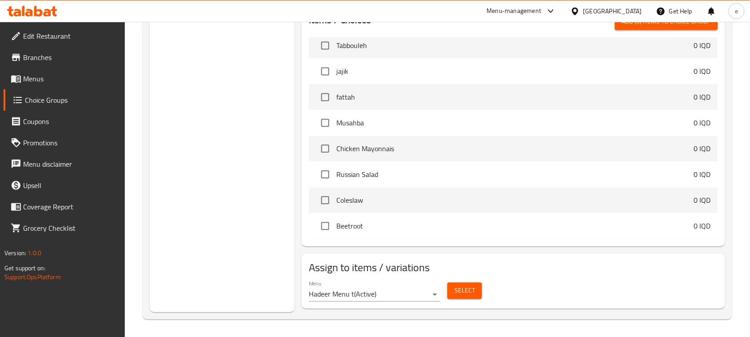
click at [469, 292] on span "Select" at bounding box center [465, 290] width 20 height 11
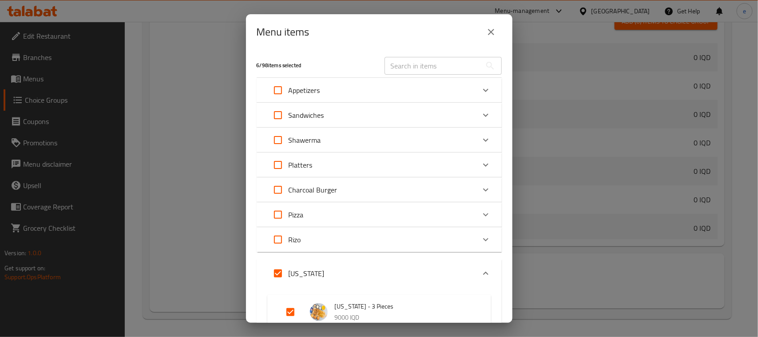
click at [336, 234] on div "Rizo" at bounding box center [371, 239] width 208 height 21
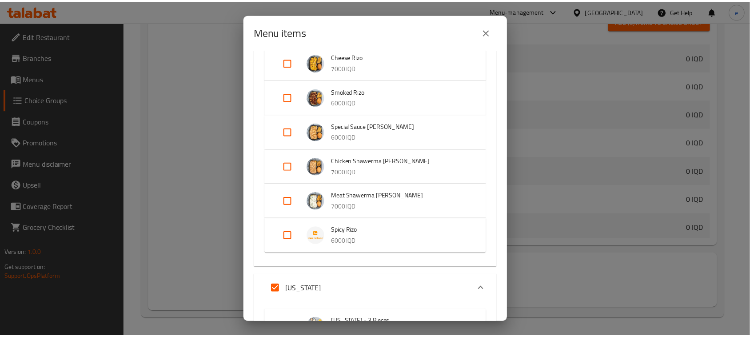
scroll to position [222, 0]
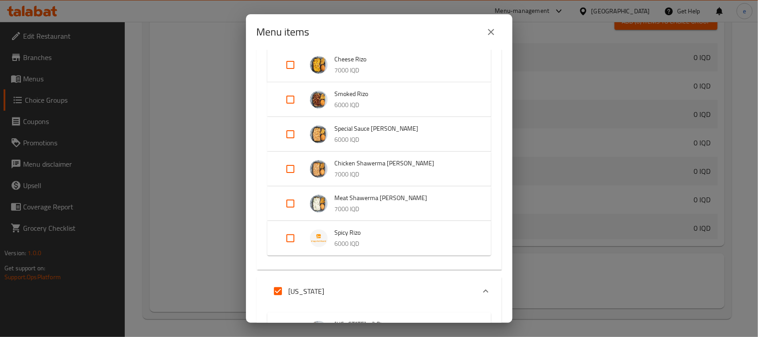
click at [499, 31] on button "close" at bounding box center [491, 31] width 21 height 21
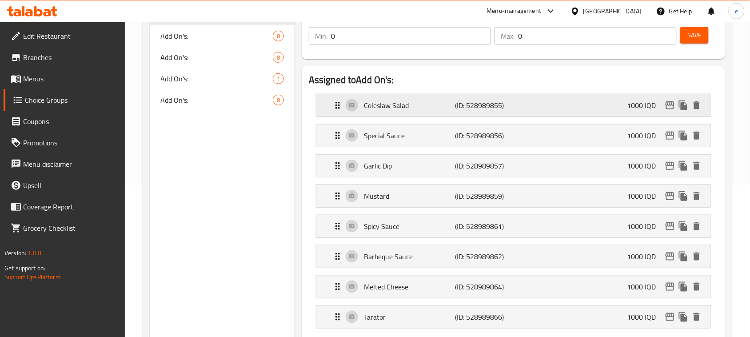
scroll to position [75, 0]
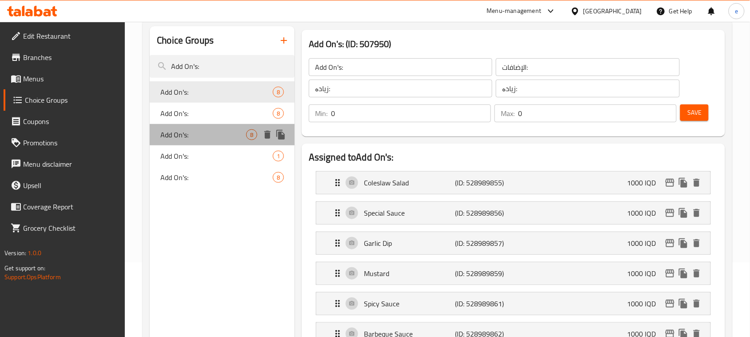
click at [181, 124] on div "Add On's: 8" at bounding box center [222, 134] width 145 height 21
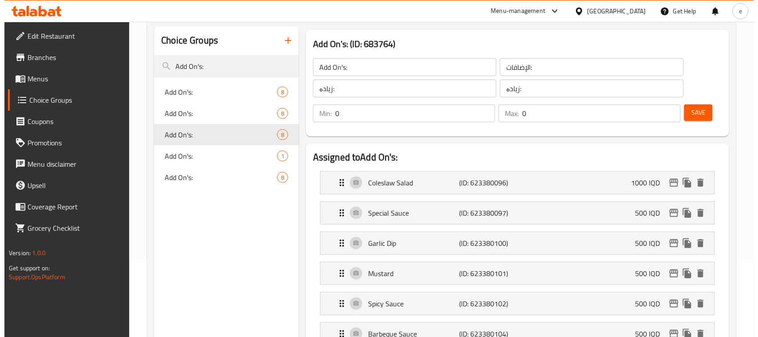
scroll to position [519, 0]
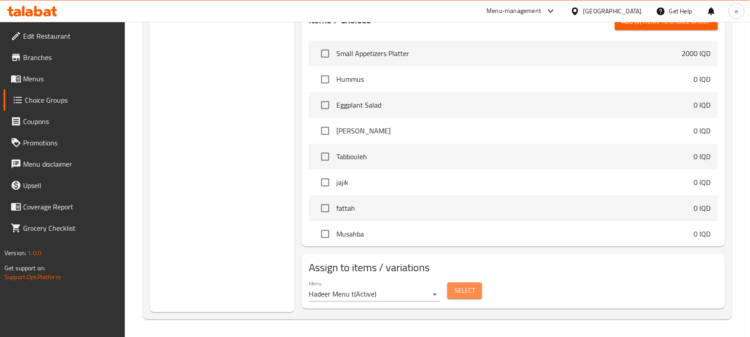
click at [460, 295] on span "Select" at bounding box center [465, 290] width 20 height 11
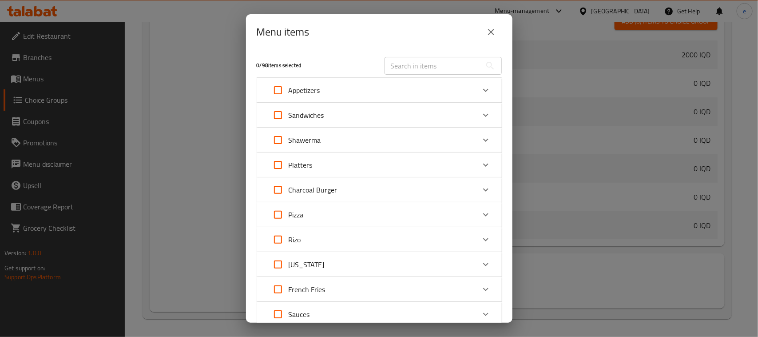
click at [371, 245] on div "Rizo" at bounding box center [371, 239] width 208 height 21
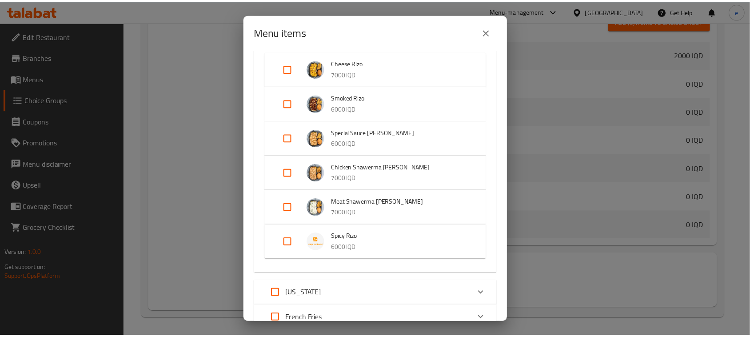
scroll to position [222, 0]
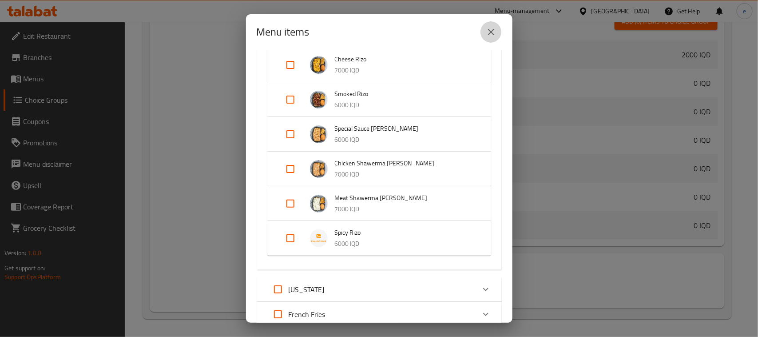
click at [485, 33] on button "close" at bounding box center [491, 31] width 21 height 21
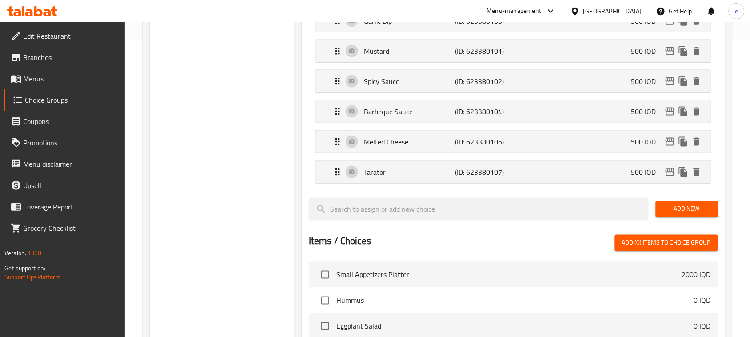
scroll to position [186, 0]
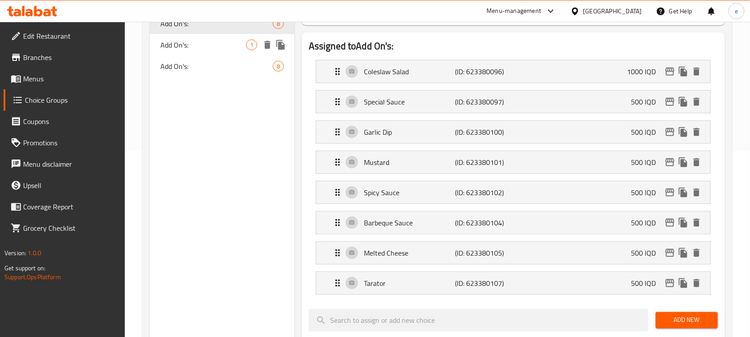
click at [203, 44] on span "Add On's:" at bounding box center [203, 45] width 86 height 11
type input "Add On's:"
type input "الإضافات:"
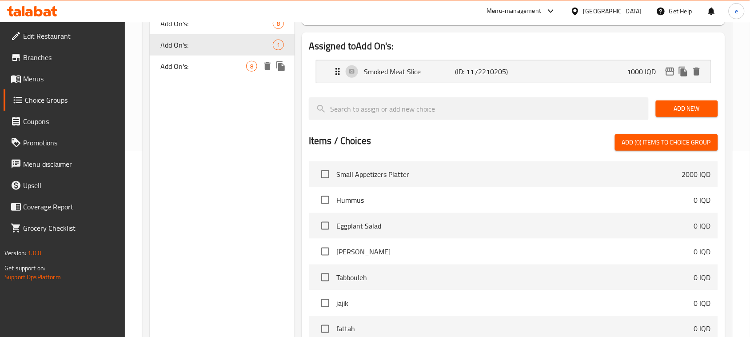
click at [199, 69] on span "Add On's:" at bounding box center [203, 66] width 86 height 11
type input "Add On's:"
type input "الإضافات:"
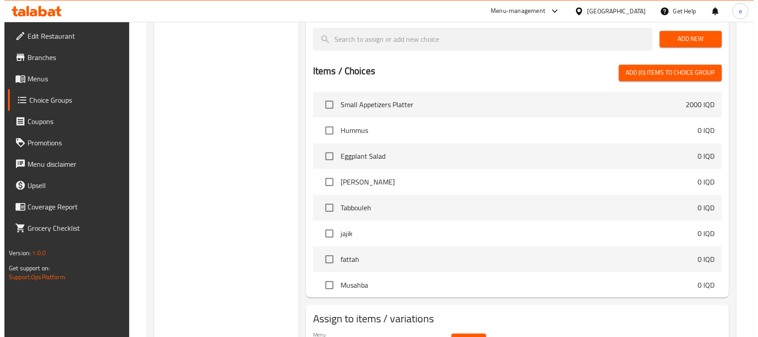
scroll to position [519, 0]
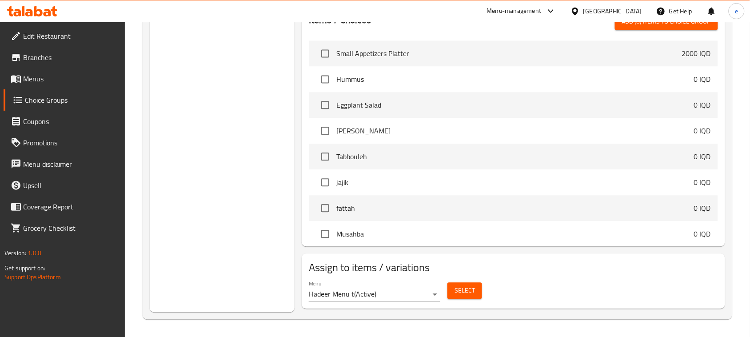
click at [463, 289] on span "Select" at bounding box center [465, 290] width 20 height 11
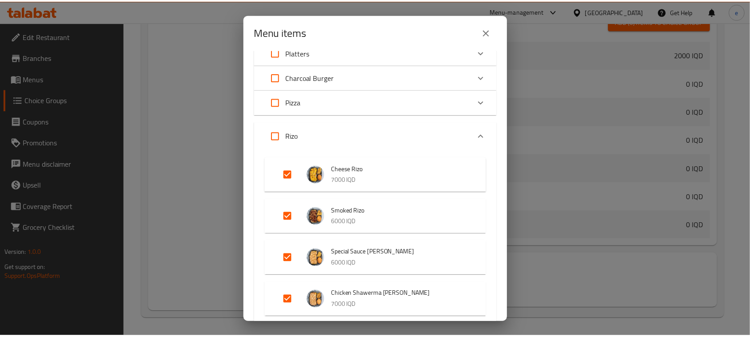
scroll to position [111, 0]
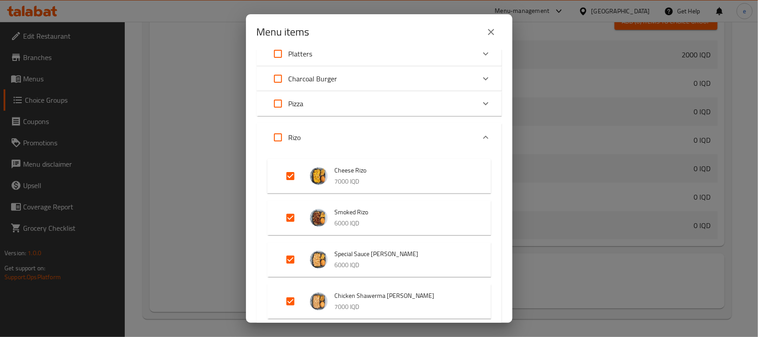
click at [490, 33] on icon "close" at bounding box center [491, 32] width 11 height 11
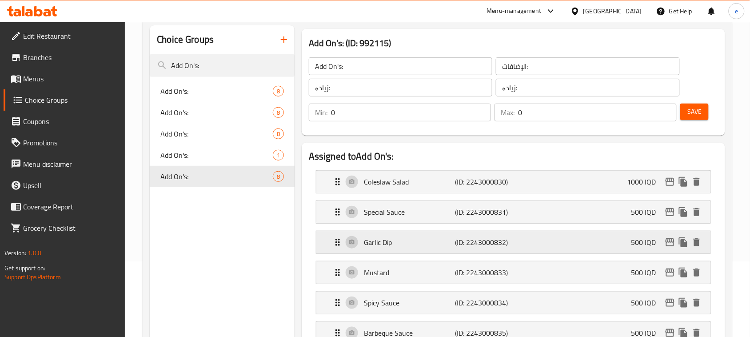
scroll to position [75, 0]
click at [515, 209] on p "(ID: 2243000831)" at bounding box center [485, 212] width 61 height 11
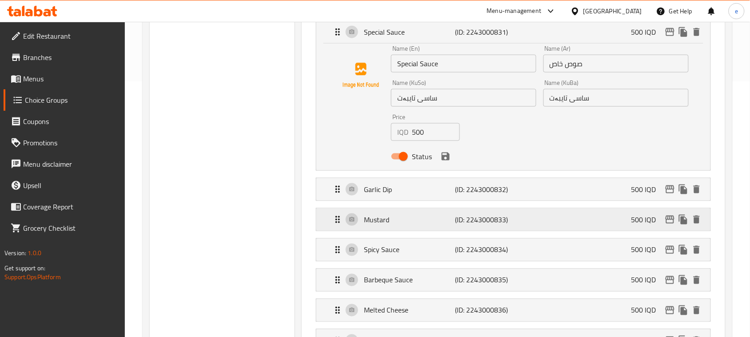
scroll to position [297, 0]
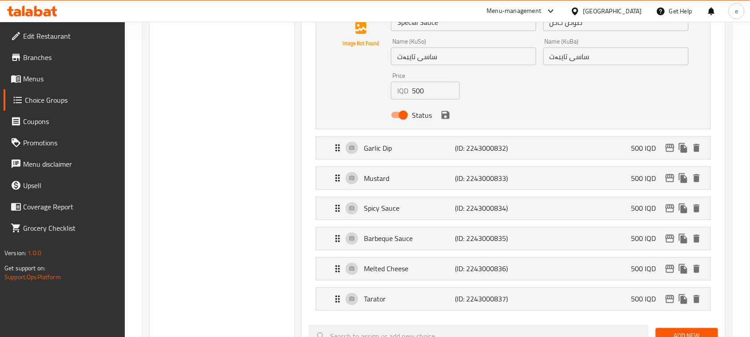
click at [426, 90] on input "500" at bounding box center [436, 91] width 48 height 18
paste input "10"
type input "1000"
click at [447, 121] on button "save" at bounding box center [445, 114] width 13 height 13
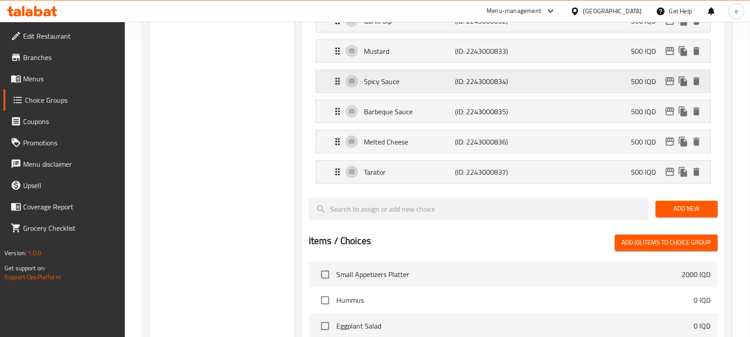
scroll to position [186, 0]
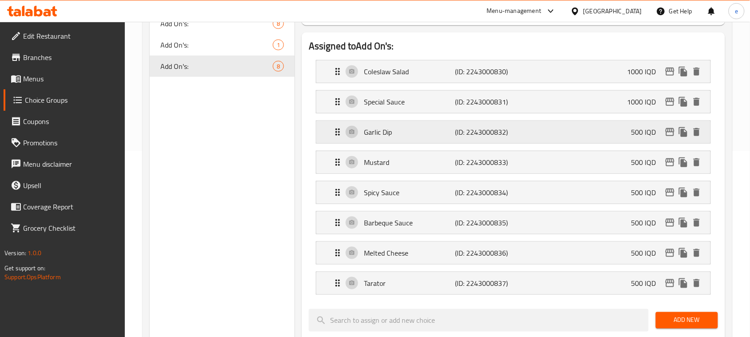
click at [432, 130] on p "Garlic Dip" at bounding box center [409, 132] width 91 height 11
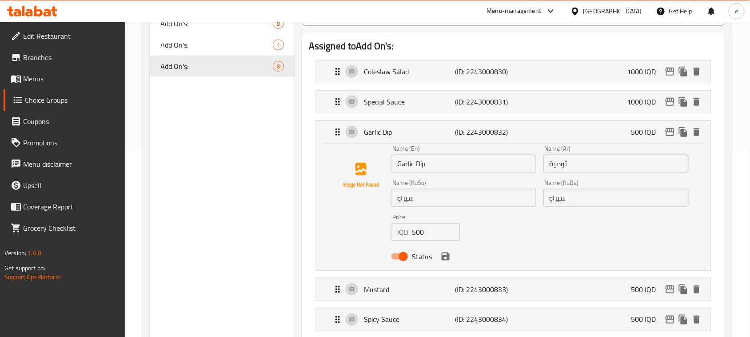
click at [423, 237] on input "500" at bounding box center [436, 232] width 48 height 18
paste input "10"
click at [467, 287] on p "(ID: 2243000833)" at bounding box center [485, 289] width 61 height 11
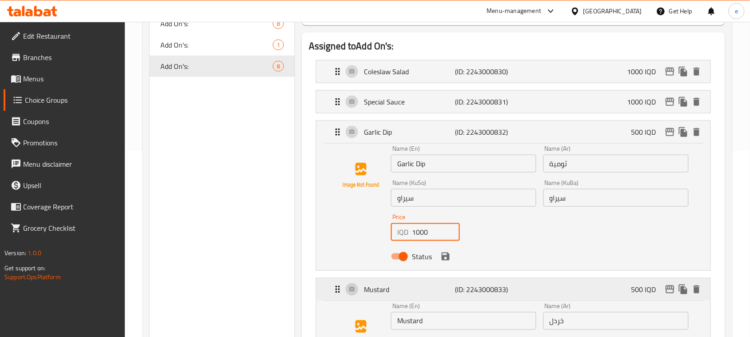
scroll to position [297, 0]
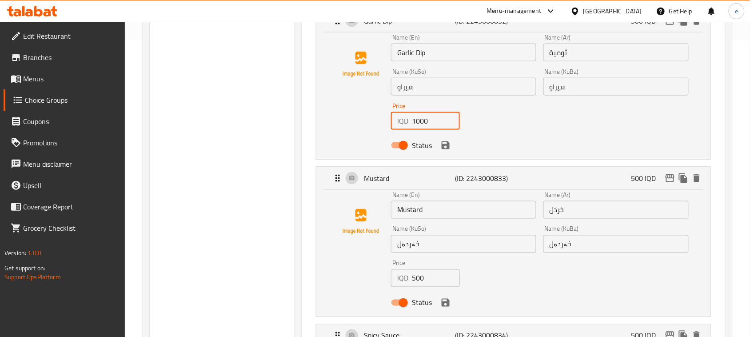
type input "1000"
click at [420, 278] on input "500" at bounding box center [436, 278] width 48 height 18
paste input "10"
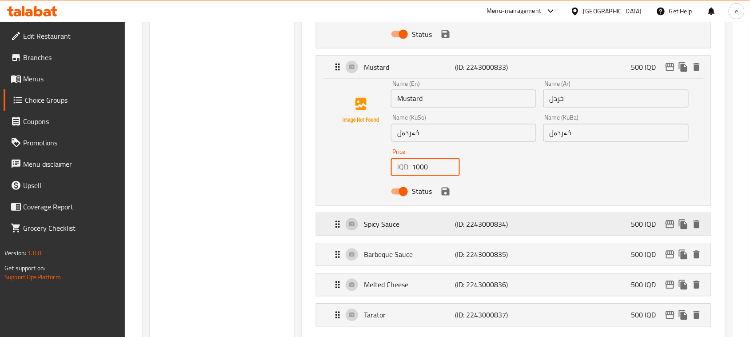
click at [449, 232] on div "Spicy Sauce (ID: 2243000834) 500 IQD" at bounding box center [515, 224] width 367 height 22
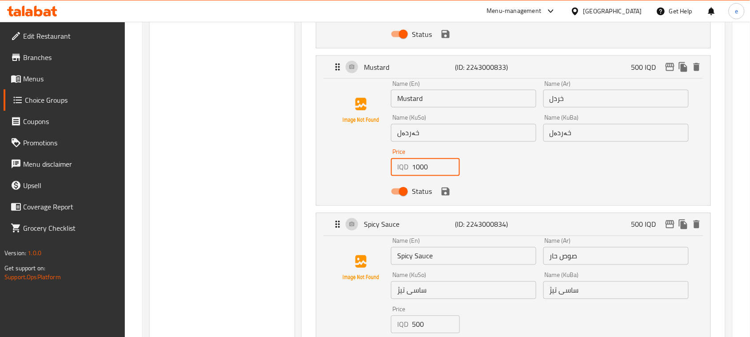
type input "1000"
click at [426, 319] on input "500" at bounding box center [436, 324] width 48 height 18
paste input "10"
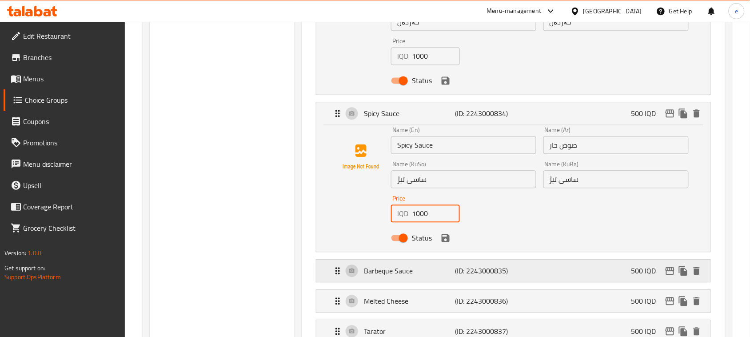
click at [467, 272] on p "(ID: 2243000835)" at bounding box center [485, 270] width 61 height 11
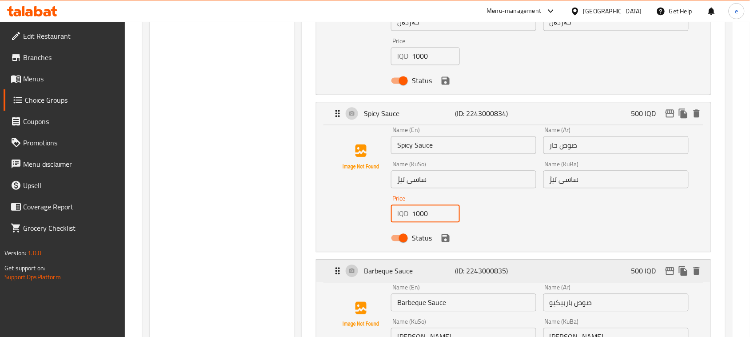
scroll to position [630, 0]
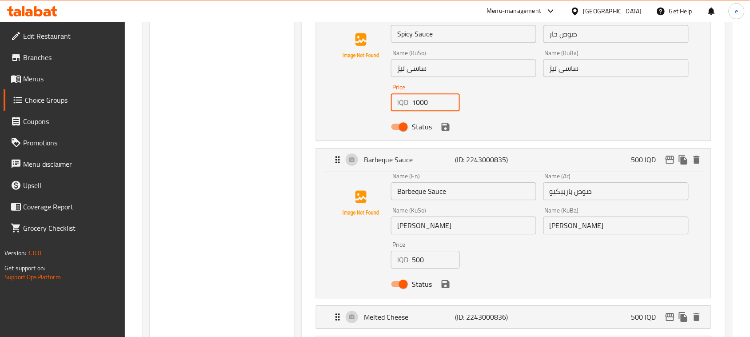
type input "1000"
click at [422, 263] on input "500" at bounding box center [436, 260] width 48 height 18
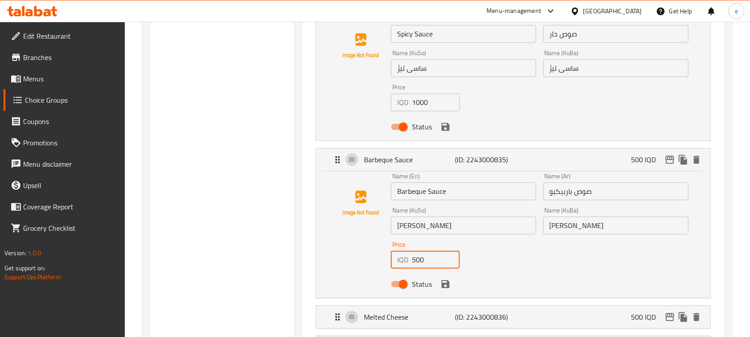
click at [422, 263] on input "500" at bounding box center [436, 260] width 48 height 18
paste input "10"
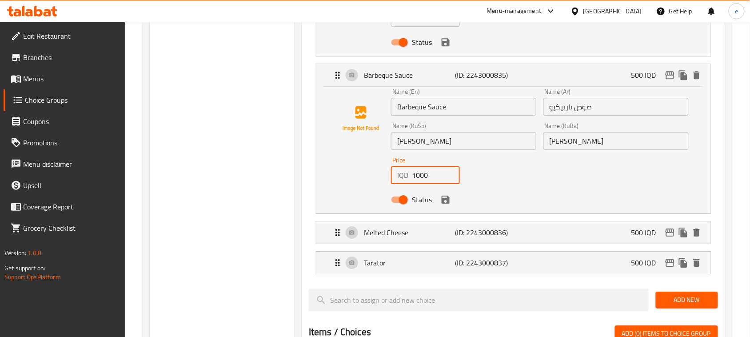
scroll to position [741, 0]
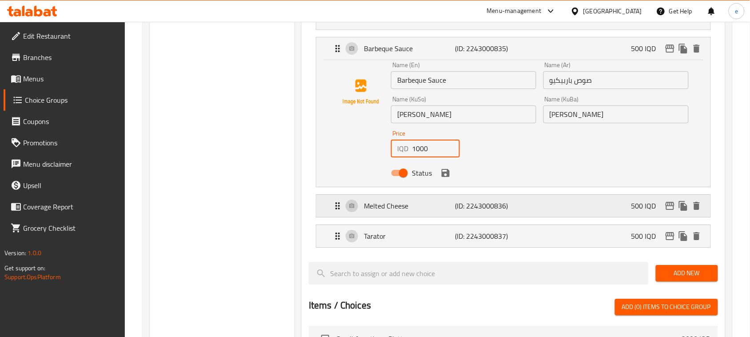
click at [444, 200] on div "Melted Cheese (ID: 2243000836) 500 IQD" at bounding box center [515, 206] width 367 height 22
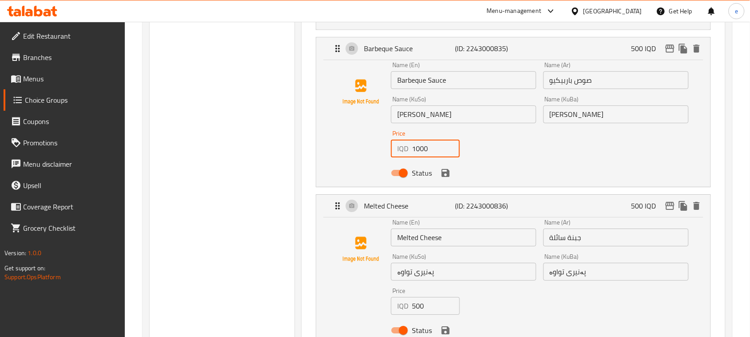
type input "1000"
click at [420, 303] on input "500" at bounding box center [436, 306] width 48 height 18
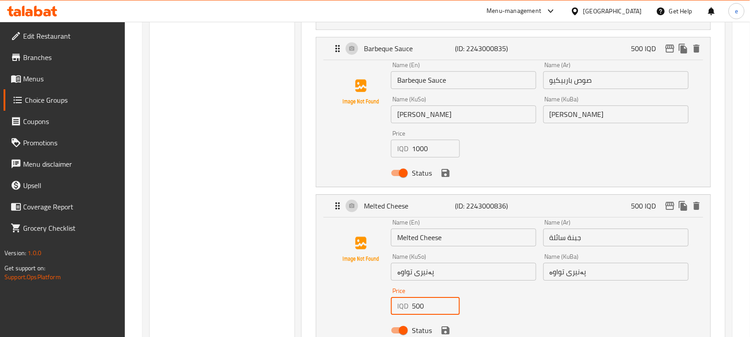
click at [420, 303] on input "500" at bounding box center [436, 306] width 48 height 18
paste input "10"
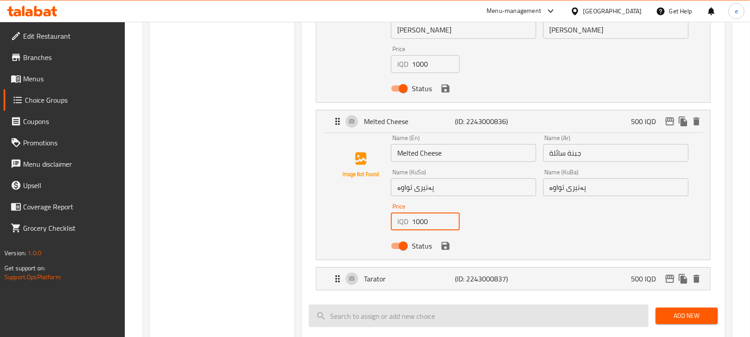
scroll to position [852, 0]
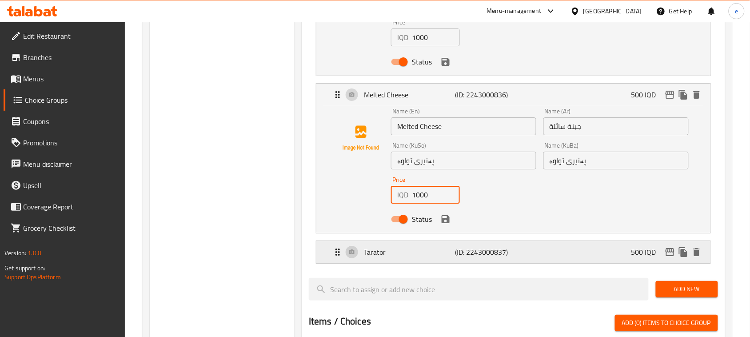
click at [455, 255] on p "(ID: 2243000837)" at bounding box center [485, 252] width 61 height 11
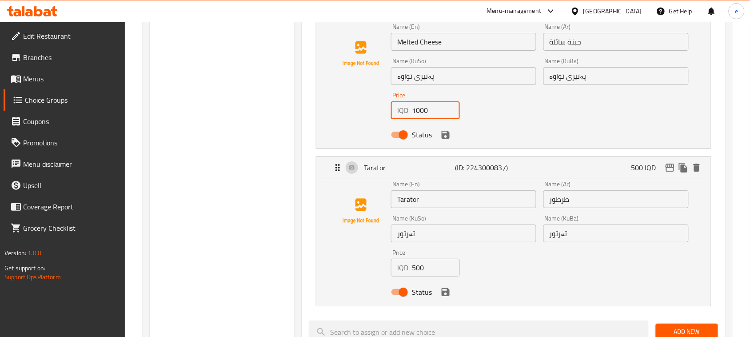
scroll to position [963, 0]
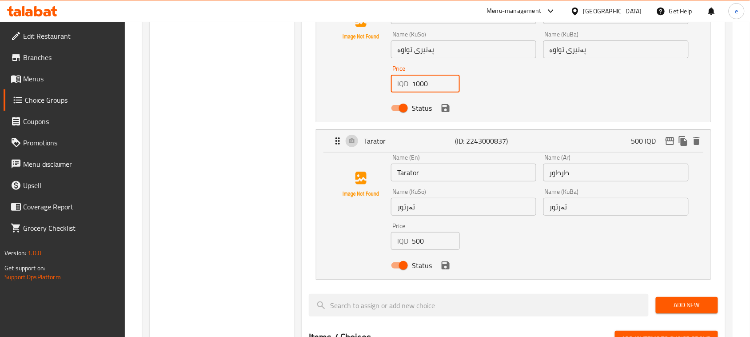
type input "1000"
click at [421, 247] on input "500" at bounding box center [436, 241] width 48 height 18
paste input "10"
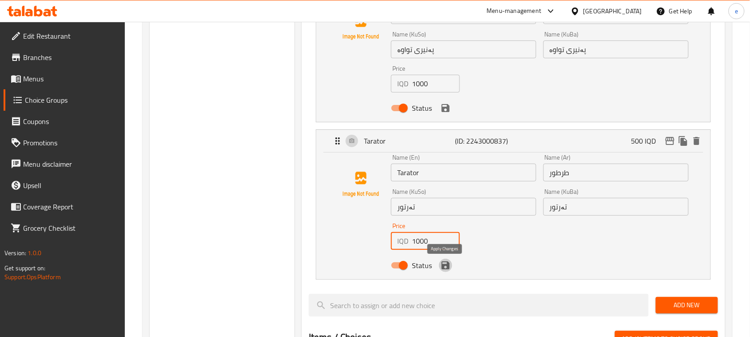
click at [444, 267] on icon "save" at bounding box center [445, 265] width 11 height 11
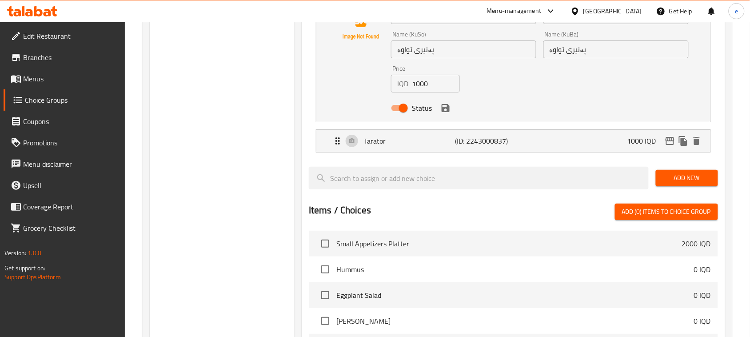
type input "1000"
click at [447, 118] on div "Status" at bounding box center [539, 108] width 305 height 24
click at [447, 113] on icon "save" at bounding box center [445, 108] width 11 height 11
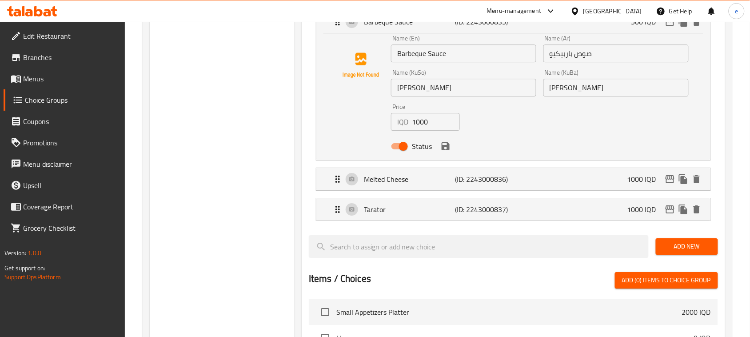
scroll to position [741, 0]
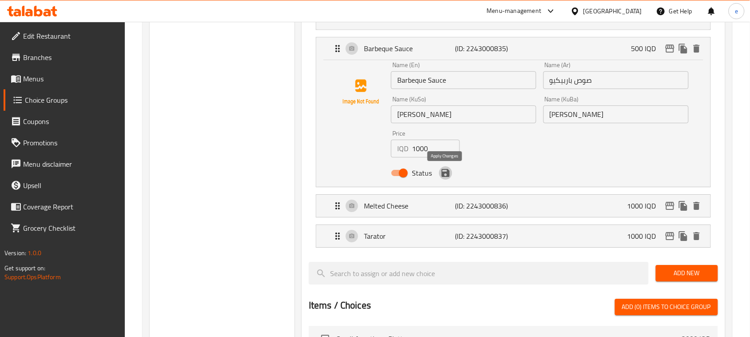
click at [450, 176] on icon "save" at bounding box center [445, 173] width 11 height 11
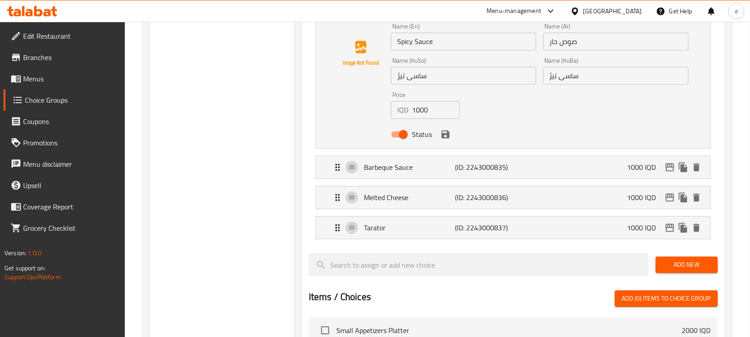
scroll to position [519, 0]
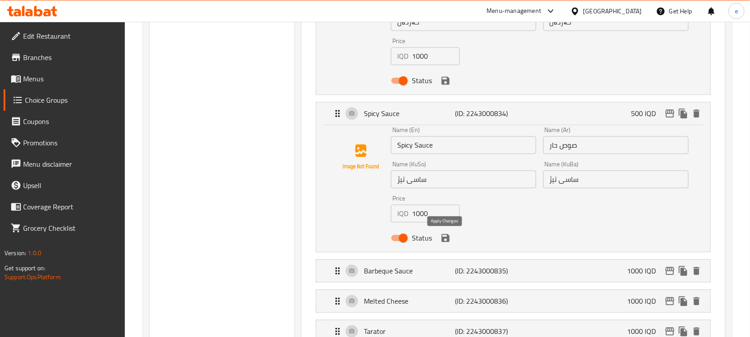
click at [447, 235] on icon "save" at bounding box center [446, 238] width 8 height 8
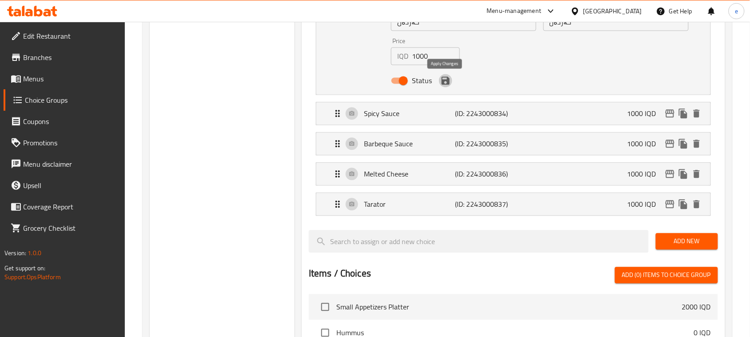
click at [446, 83] on icon "save" at bounding box center [445, 80] width 11 height 11
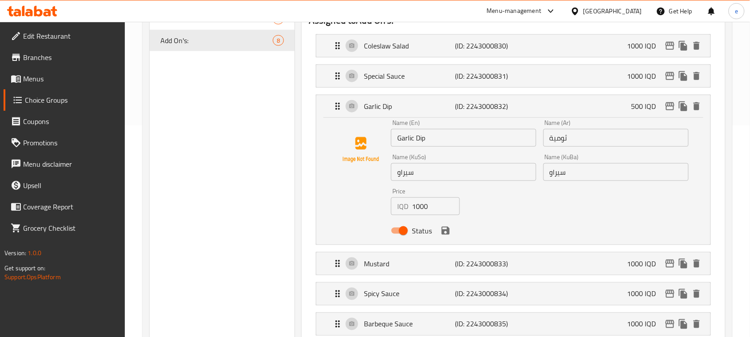
scroll to position [186, 0]
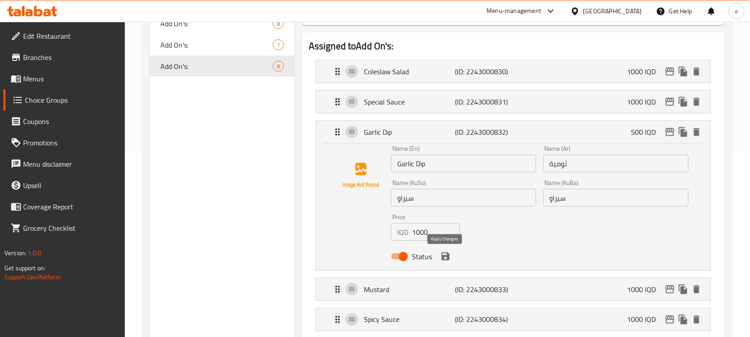
click at [447, 260] on icon "save" at bounding box center [446, 256] width 8 height 8
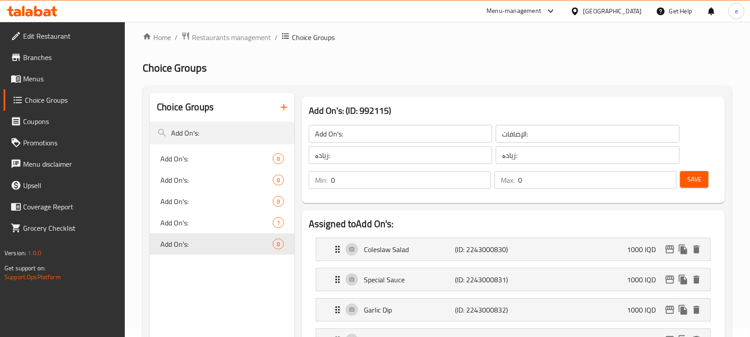
scroll to position [0, 0]
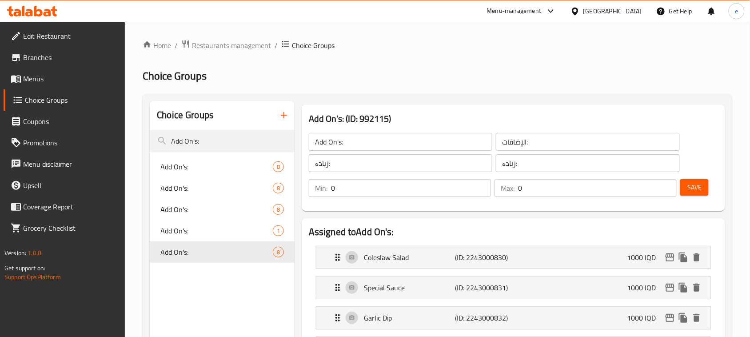
click at [702, 187] on button "Save" at bounding box center [694, 187] width 28 height 16
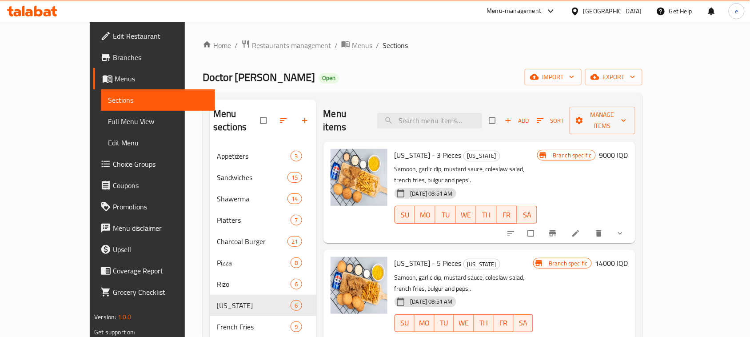
click at [101, 115] on link "Full Menu View" at bounding box center [158, 121] width 114 height 21
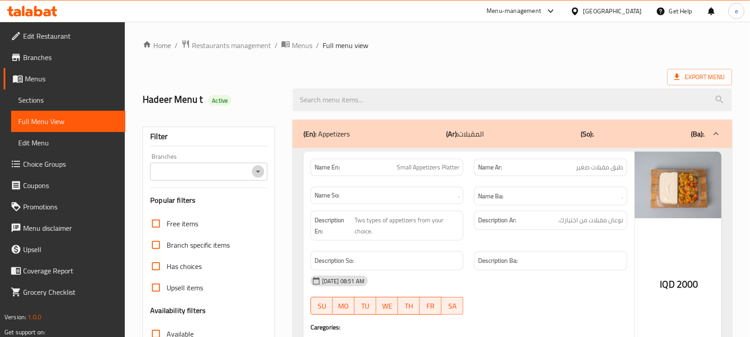
click at [253, 176] on icon "Open" at bounding box center [258, 171] width 11 height 11
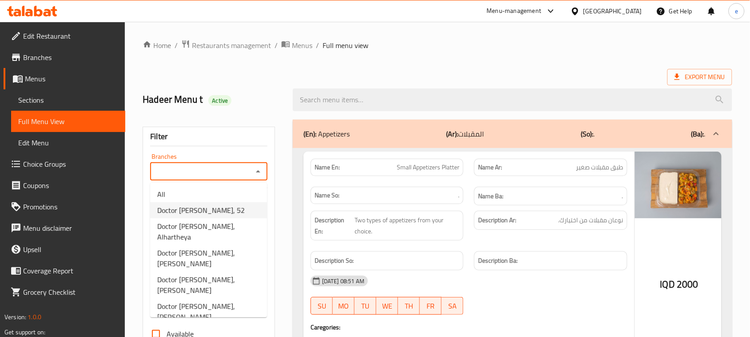
click at [215, 208] on li "Doctor [PERSON_NAME], 52" at bounding box center [208, 210] width 117 height 16
type input "Doctor [PERSON_NAME], 52"
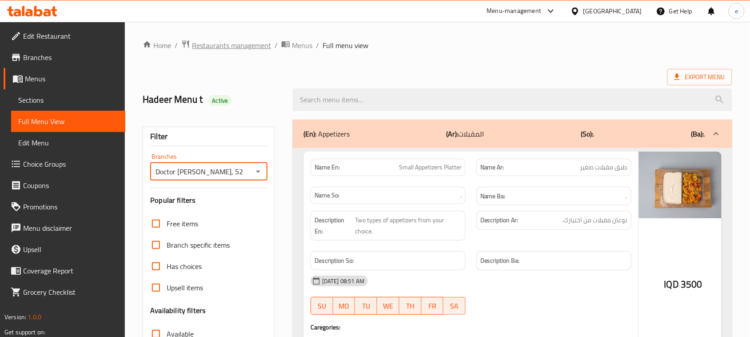
drag, startPoint x: 303, startPoint y: 2, endPoint x: 223, endPoint y: 41, distance: 89.6
click at [223, 41] on span "Restaurants management" at bounding box center [231, 45] width 79 height 11
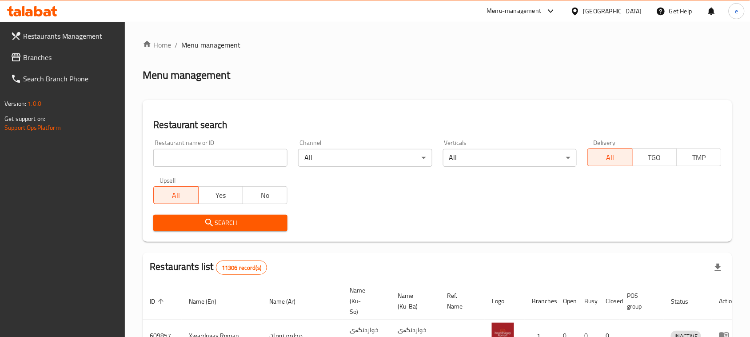
click at [20, 57] on icon at bounding box center [16, 57] width 9 height 8
click at [77, 38] on span "Restaurants Management" at bounding box center [70, 36] width 95 height 11
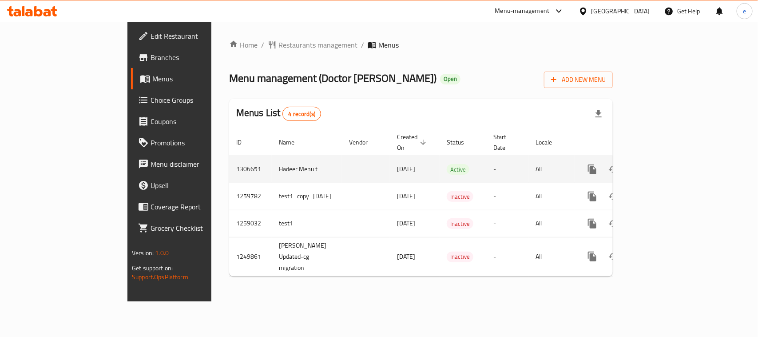
click at [662, 164] on icon "enhanced table" at bounding box center [656, 169] width 11 height 11
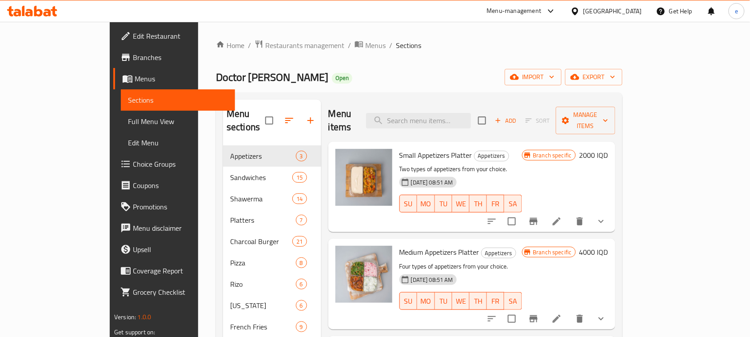
click at [128, 120] on span "Full Menu View" at bounding box center [178, 121] width 100 height 11
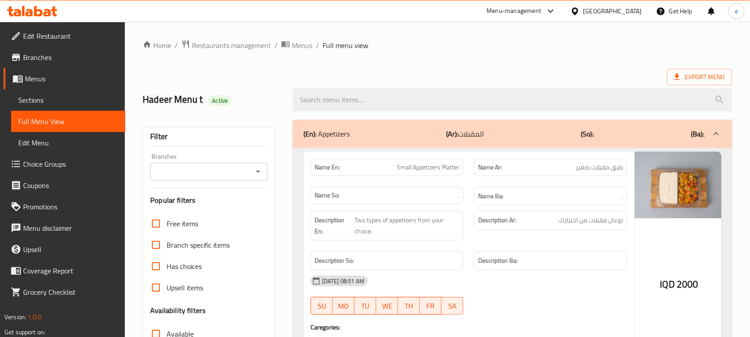
click at [261, 178] on div "Branches" at bounding box center [208, 172] width 117 height 18
click at [255, 169] on icon "Open" at bounding box center [258, 171] width 11 height 11
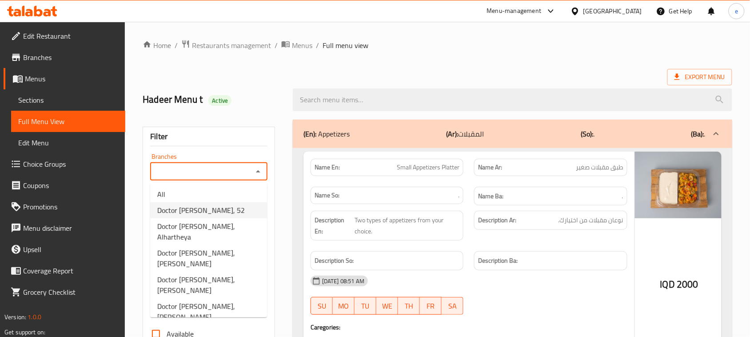
click at [208, 207] on span "Doctor [PERSON_NAME], 52" at bounding box center [201, 210] width 88 height 11
type input "Doctor [PERSON_NAME], 52"
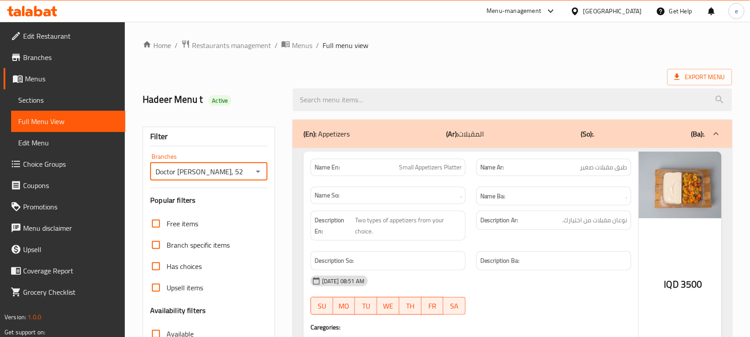
scroll to position [136, 0]
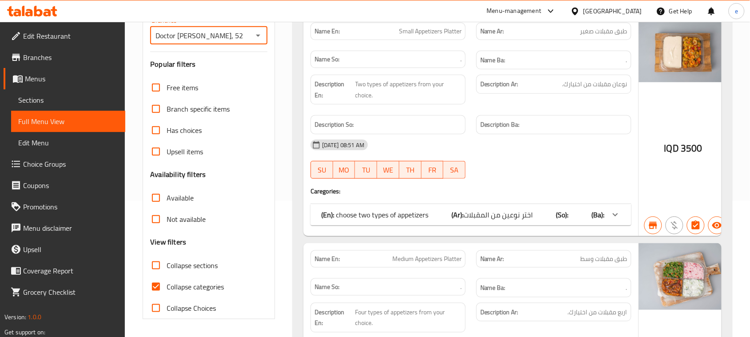
click at [160, 264] on input "Collapse sections" at bounding box center [155, 265] width 21 height 21
checkbox input "true"
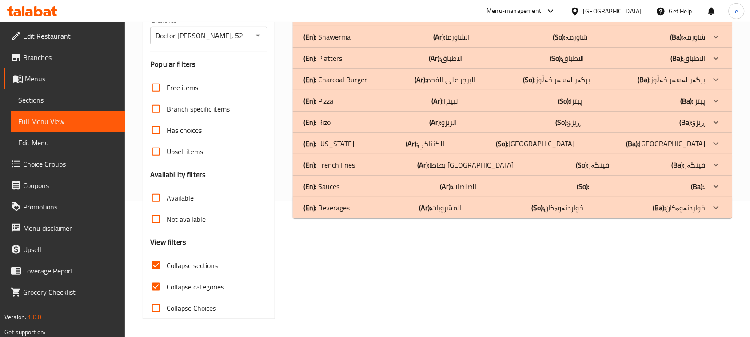
click at [156, 287] on input "Collapse categories" at bounding box center [155, 286] width 21 height 21
checkbox input "false"
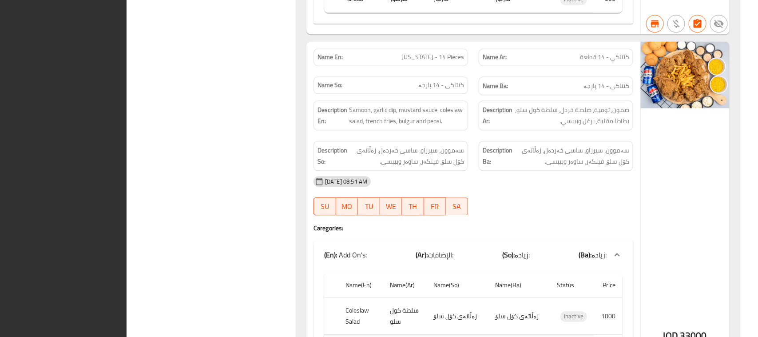
scroll to position [5681, 0]
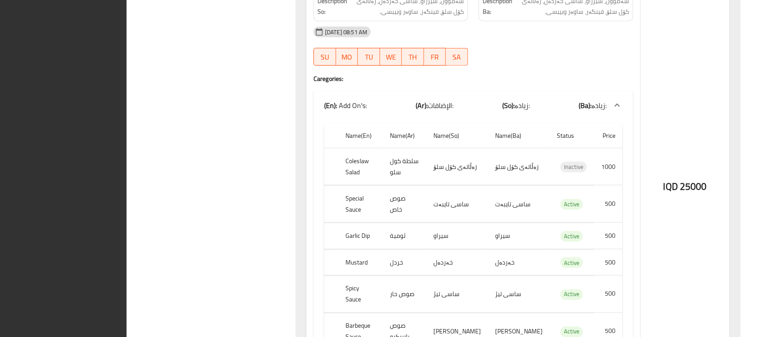
scroll to position [4904, 0]
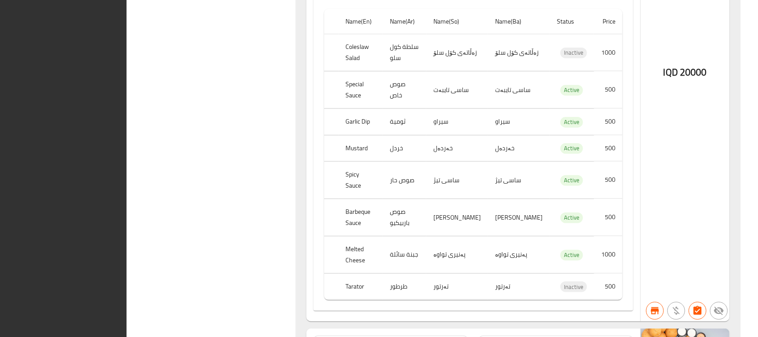
scroll to position [4460, 0]
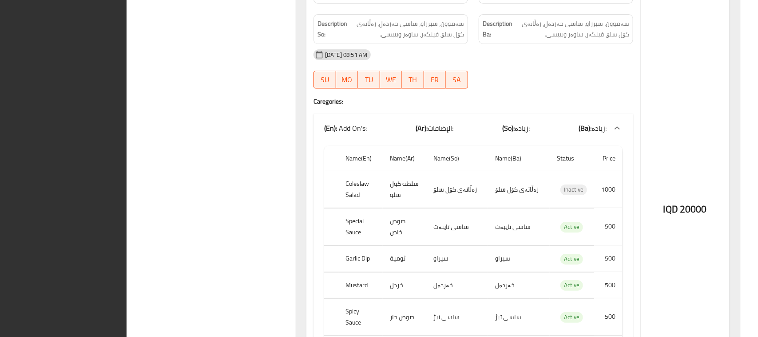
drag, startPoint x: 242, startPoint y: 113, endPoint x: 248, endPoint y: 100, distance: 14.1
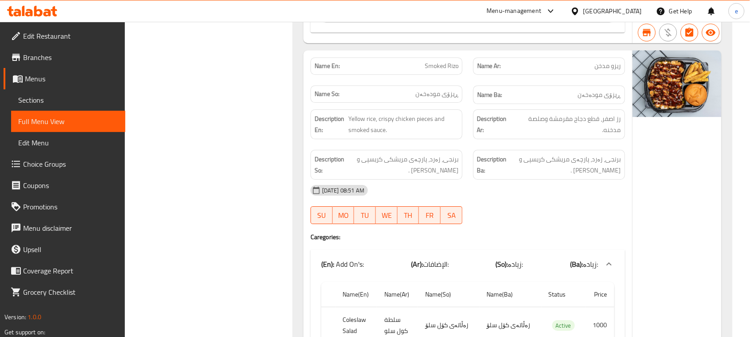
scroll to position [0, 0]
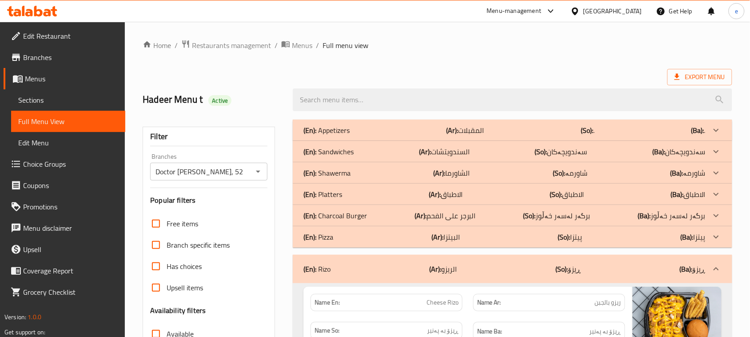
click at [258, 178] on button "Open" at bounding box center [258, 171] width 12 height 12
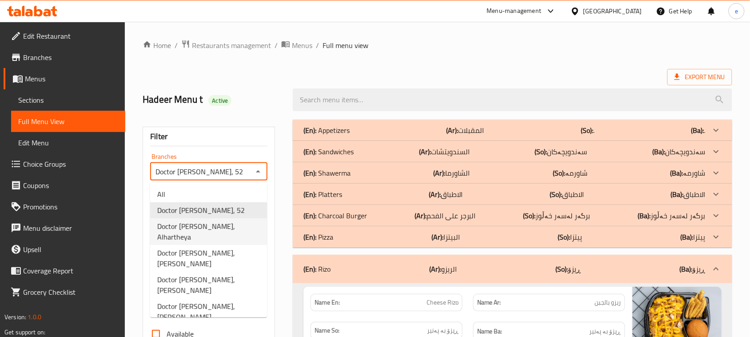
click at [229, 223] on span "Doctor [PERSON_NAME], Alhartheya" at bounding box center [208, 231] width 103 height 21
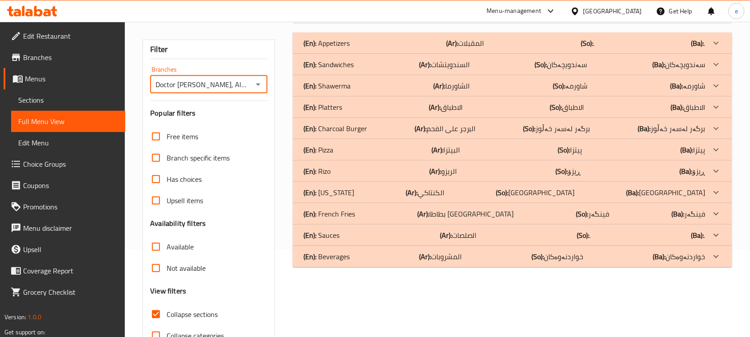
scroll to position [111, 0]
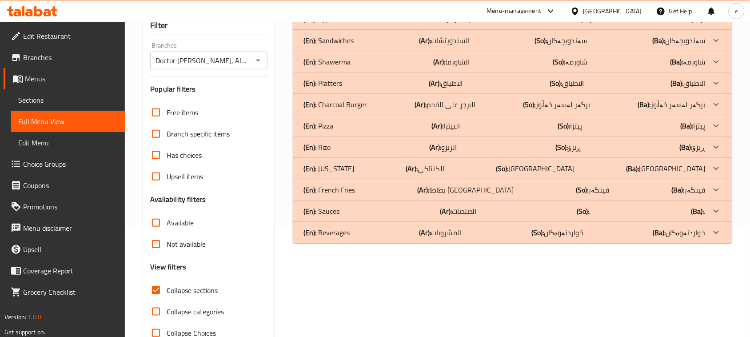
click at [365, 24] on div "(En): Kentucky (Ar): الكنتاكي (So): کنتاکی (Ba): کنتاکی" at bounding box center [504, 19] width 402 height 11
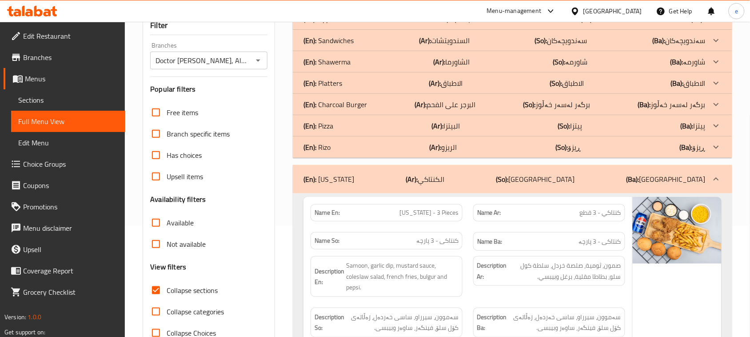
click at [347, 24] on div "(En): Rizo (Ar): الريزو (So): ڕیزۆ (Ba): ڕیزۆ" at bounding box center [504, 19] width 402 height 11
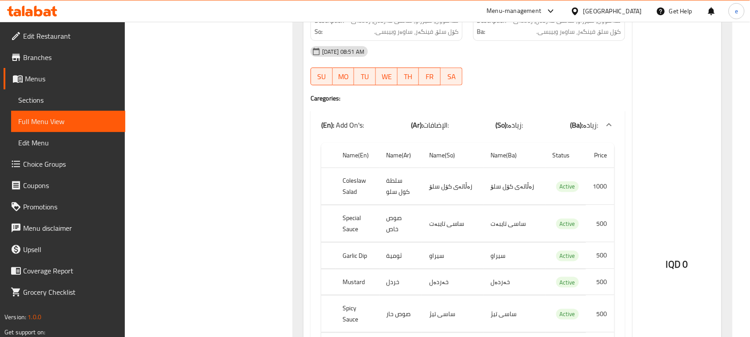
scroll to position [6220, 0]
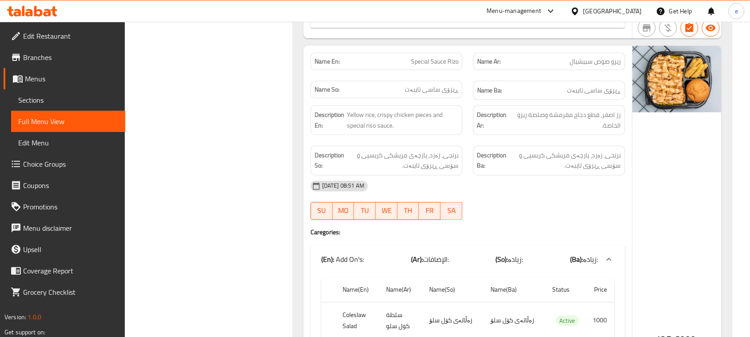
scroll to position [0, 0]
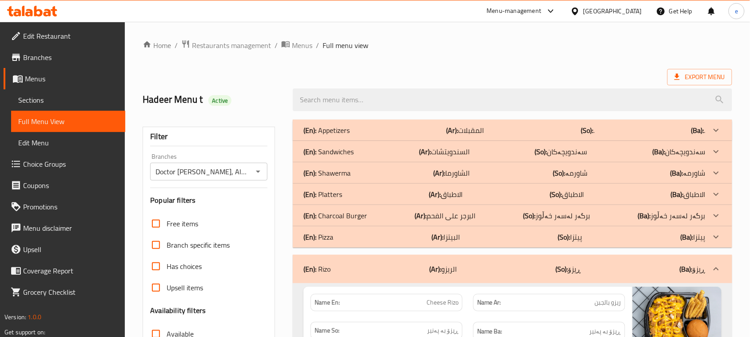
click at [256, 173] on icon "Open" at bounding box center [258, 171] width 11 height 11
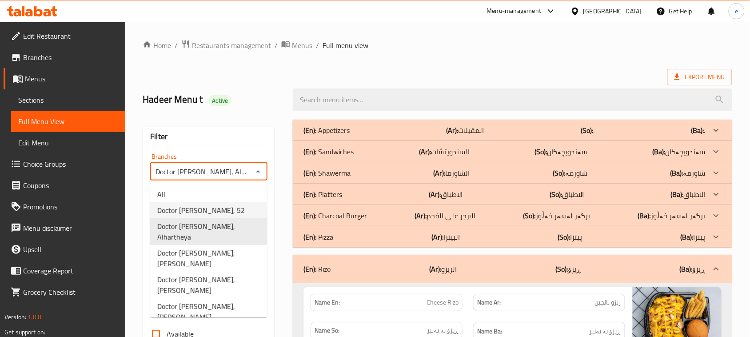
click at [166, 193] on li "All" at bounding box center [208, 194] width 117 height 16
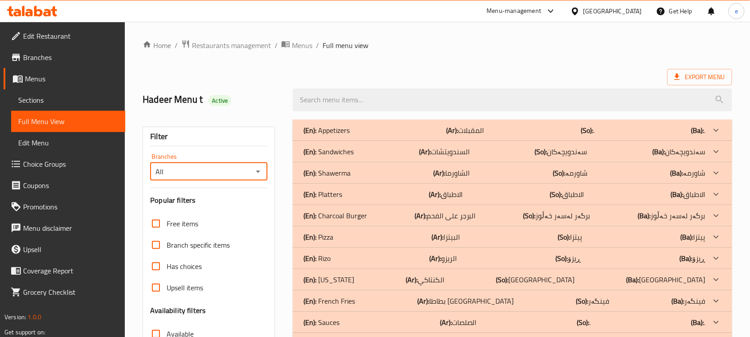
click at [263, 172] on icon "Open" at bounding box center [258, 171] width 11 height 11
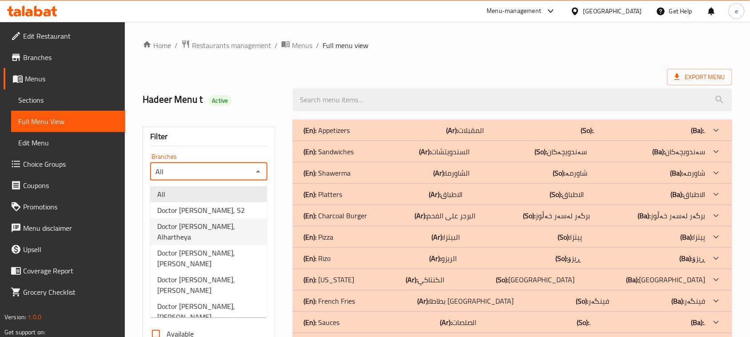
click at [205, 222] on span "Doctor [PERSON_NAME], Alhartheya" at bounding box center [208, 231] width 103 height 21
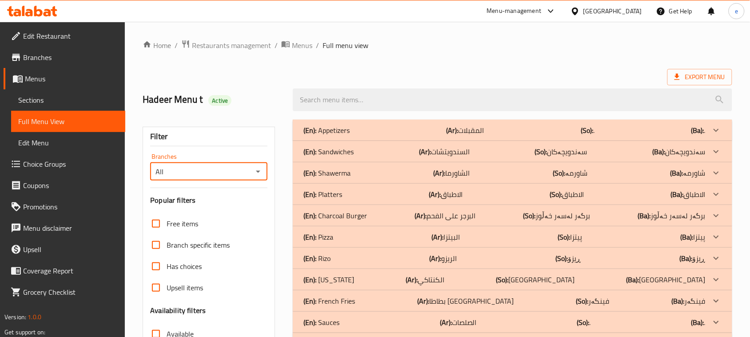
type input "Doctor [PERSON_NAME], Alhartheya"
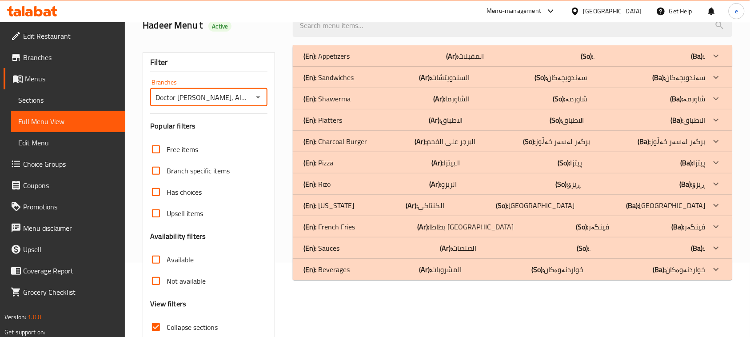
scroll to position [111, 0]
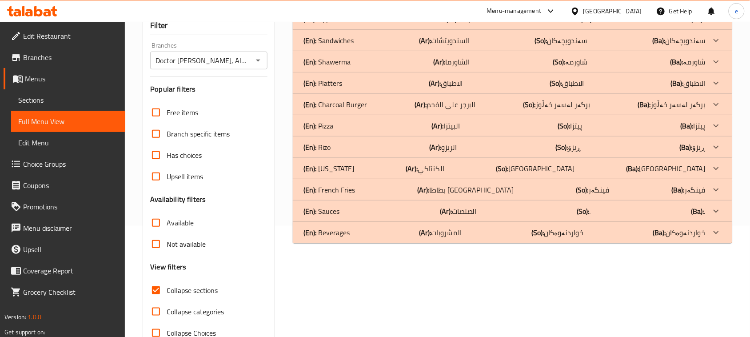
click at [342, 24] on p "(En): Kentucky" at bounding box center [326, 19] width 46 height 11
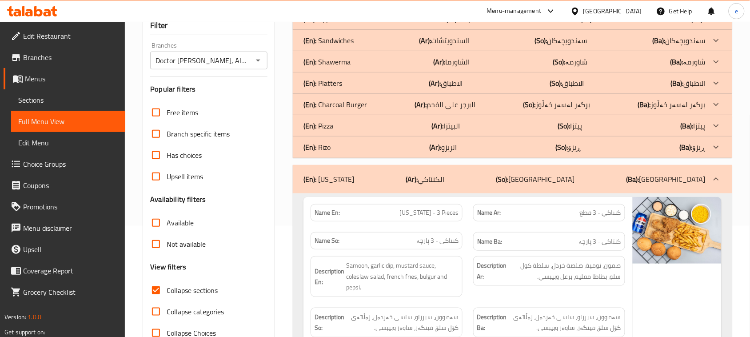
click at [343, 24] on div "(En): Rizo (Ar): الريزو (So): ڕیزۆ (Ba): ڕیزۆ" at bounding box center [504, 19] width 402 height 11
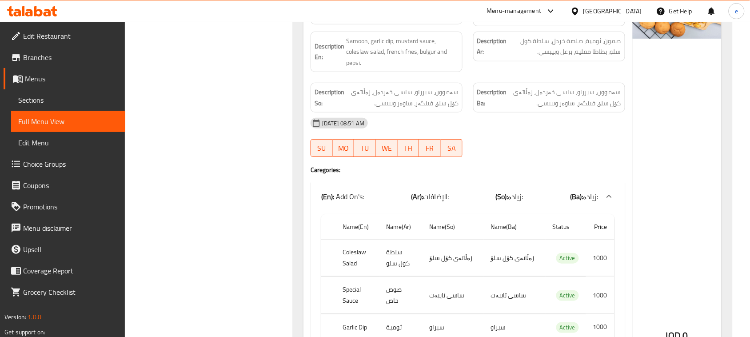
scroll to position [6220, 0]
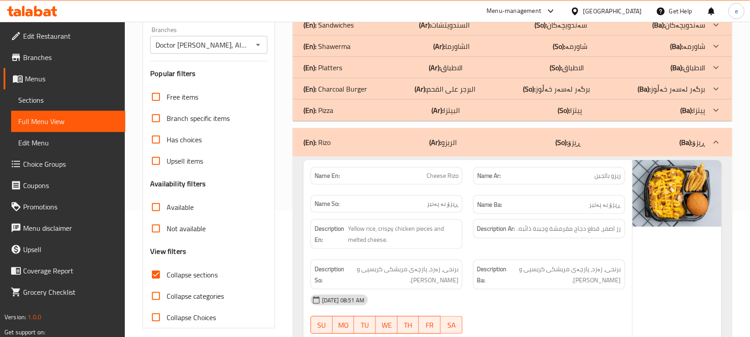
scroll to position [0, 0]
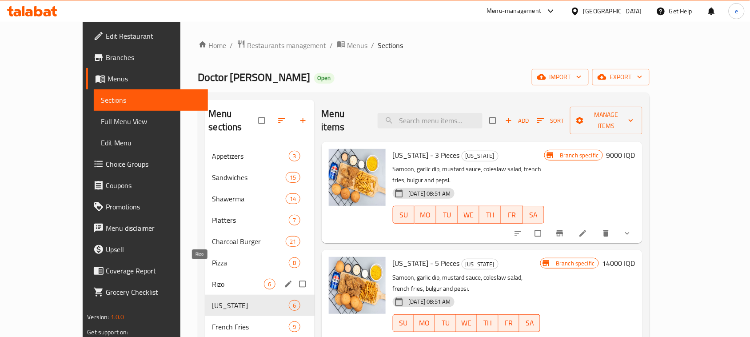
click at [212, 279] on span "Rizo" at bounding box center [238, 284] width 52 height 11
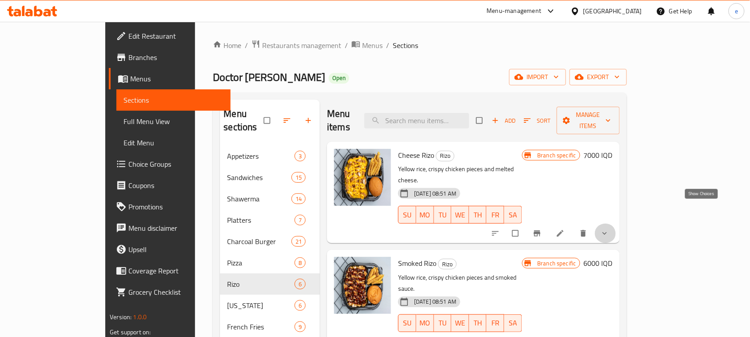
click at [609, 229] on icon "show more" at bounding box center [604, 233] width 9 height 9
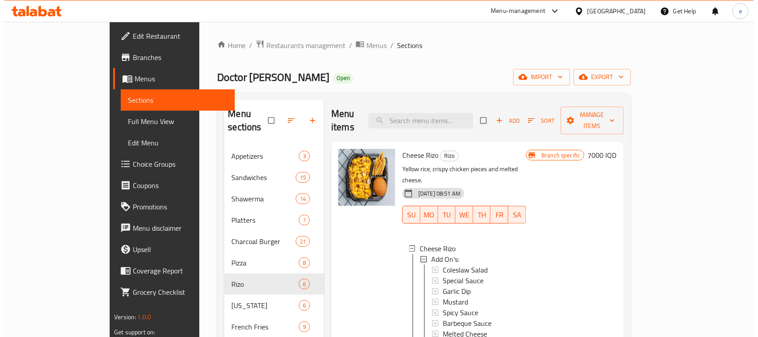
scroll to position [111, 0]
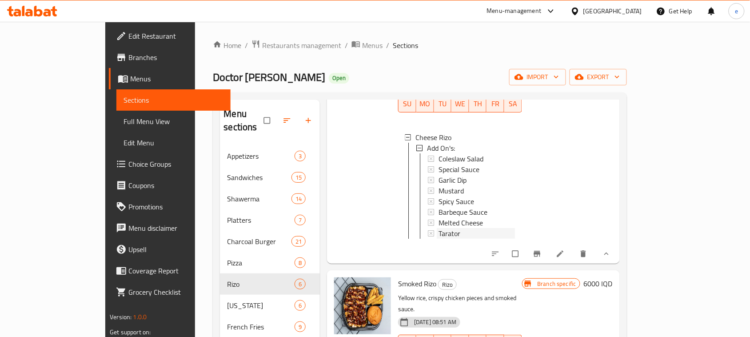
click at [439, 228] on span "Tarator" at bounding box center [450, 233] width 22 height 11
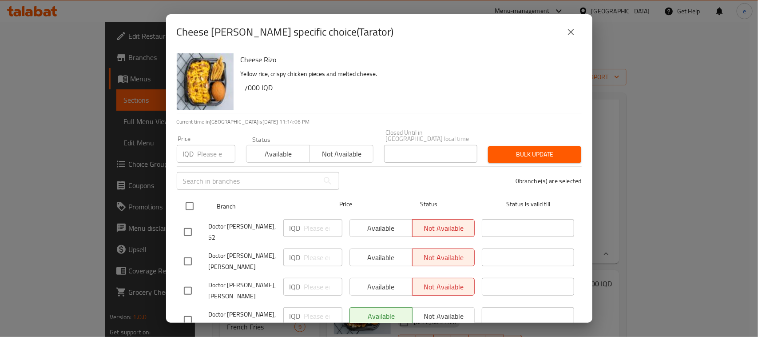
click at [187, 203] on input "checkbox" at bounding box center [189, 206] width 19 height 19
checkbox input "true"
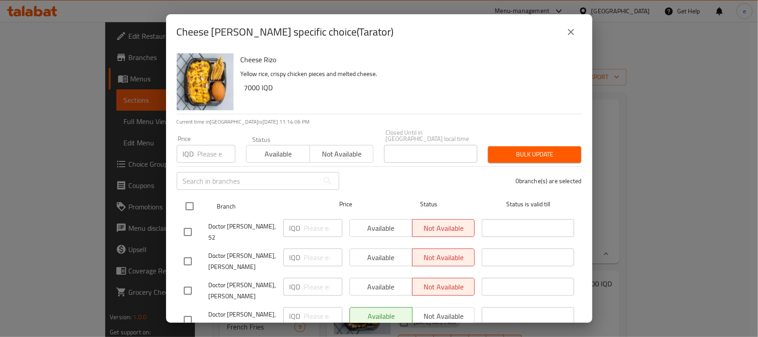
checkbox input "true"
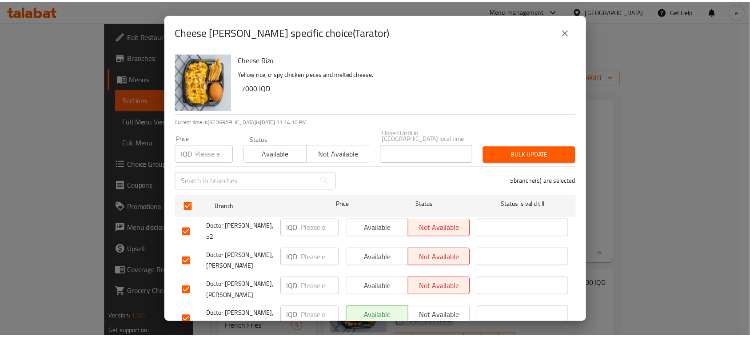
scroll to position [50, 0]
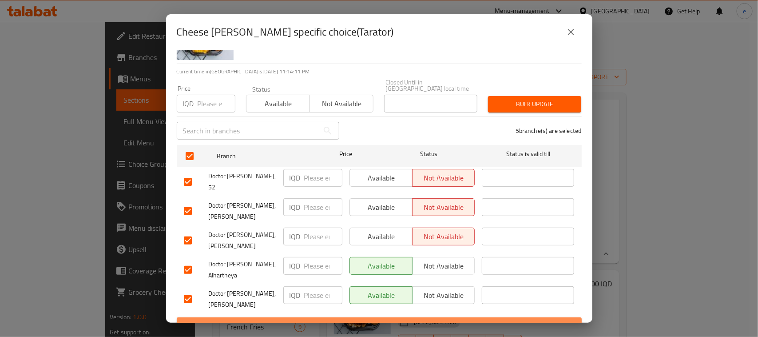
click at [383, 320] on span "Save" at bounding box center [379, 325] width 391 height 11
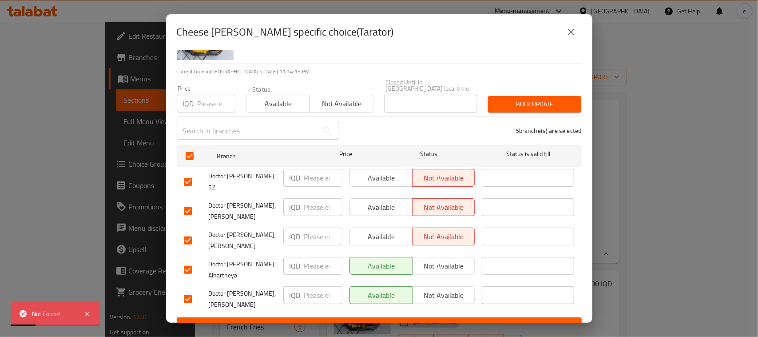
click at [567, 34] on icon "close" at bounding box center [571, 32] width 11 height 11
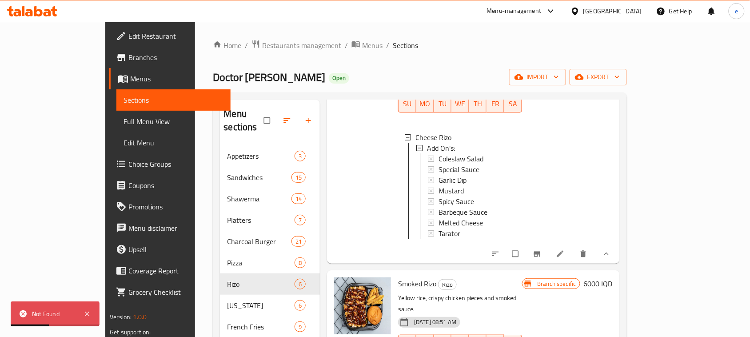
click at [447, 56] on div "Home / Restaurants management / Menus / Sections Doctor Burger Open import expo…" at bounding box center [420, 242] width 414 height 404
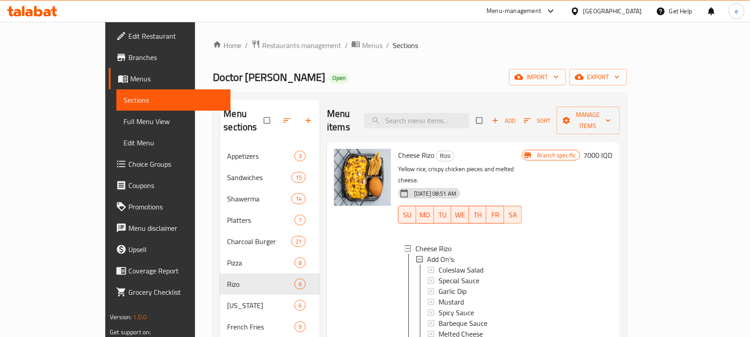
scroll to position [1, 0]
click at [439, 336] on span "Tarator" at bounding box center [450, 343] width 22 height 11
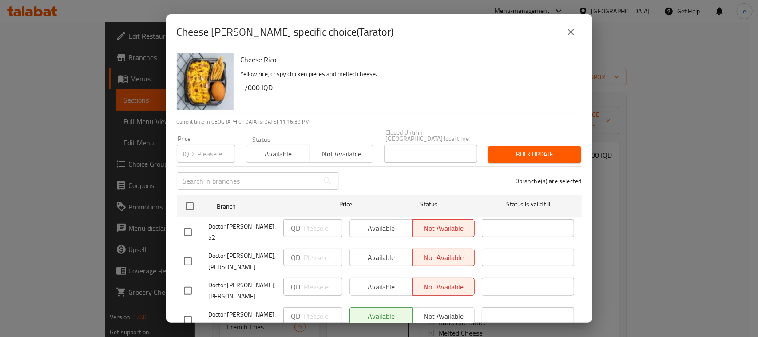
click at [570, 33] on icon "close" at bounding box center [571, 32] width 6 height 6
